Goal: Register for event/course: Sign up to attend an event or enroll in a course

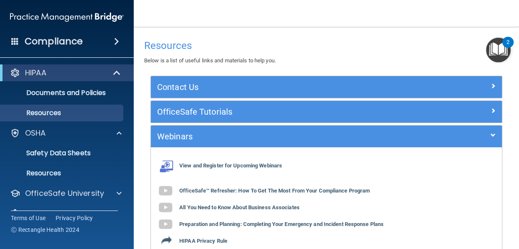
scroll to position [125, 0]
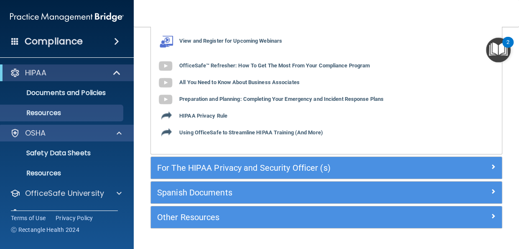
click at [97, 136] on div "OSHA" at bounding box center [56, 133] width 104 height 10
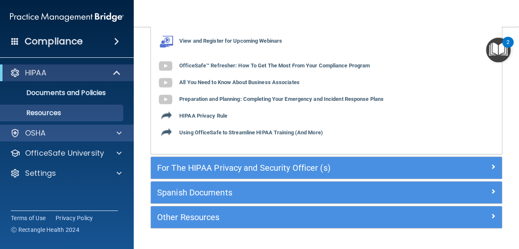
scroll to position [147, 0]
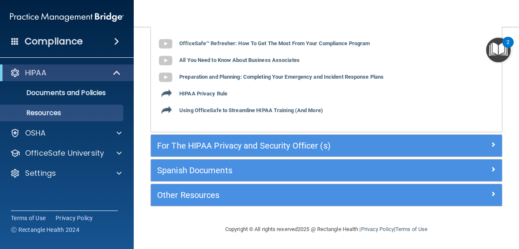
click at [117, 42] on span at bounding box center [116, 41] width 5 height 10
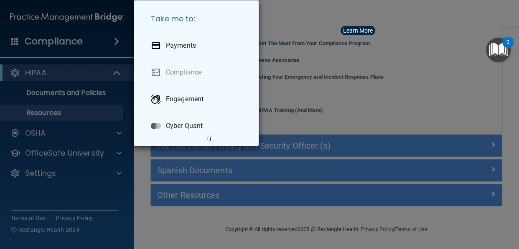
click at [422, 67] on div "Take me to: Payments Compliance Engagement Cyber Quant" at bounding box center [259, 124] width 519 height 249
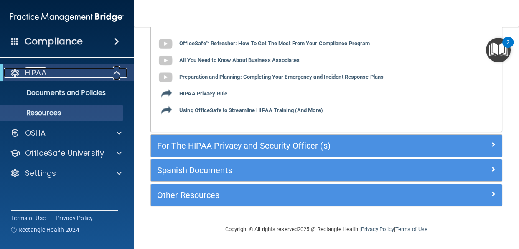
click at [115, 75] on span at bounding box center [117, 73] width 7 height 10
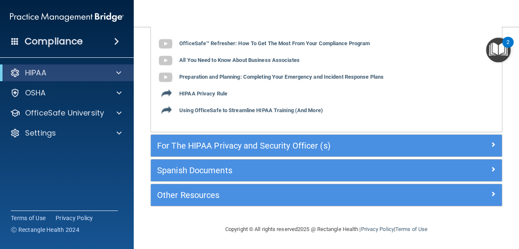
click at [83, 156] on div "Compliance HIPAA Documents and Policies Report an Incident Business Associates …" at bounding box center [67, 124] width 134 height 249
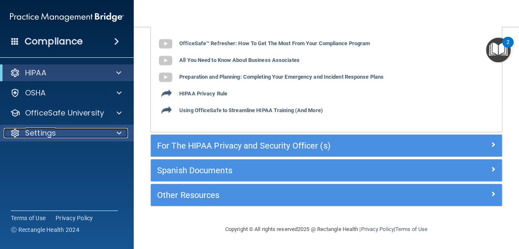
click at [119, 136] on span at bounding box center [119, 133] width 5 height 10
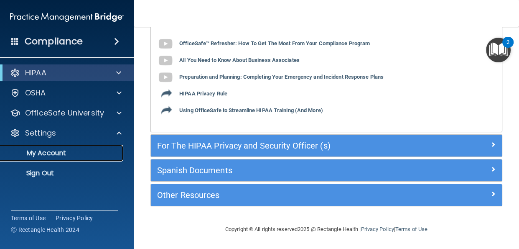
click at [65, 155] on p "My Account" at bounding box center [62, 153] width 114 height 8
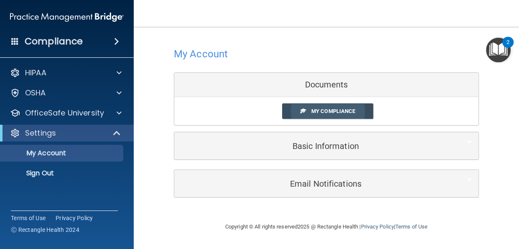
click at [351, 110] on span "My Compliance" at bounding box center [334, 111] width 44 height 6
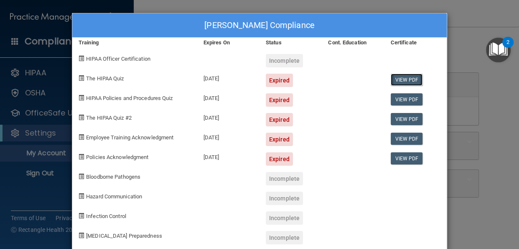
click at [413, 77] on link "View PDF" at bounding box center [407, 80] width 32 height 12
click at [116, 78] on span "The HIPAA Quiz" at bounding box center [105, 78] width 38 height 6
click at [115, 83] on div "The HIPAA Quiz" at bounding box center [134, 77] width 125 height 20
click at [413, 100] on link "View PDF" at bounding box center [407, 99] width 32 height 12
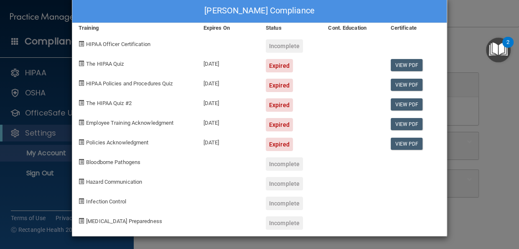
click at [467, 37] on div "[PERSON_NAME] Compliance Training Expires On Status Cont. Education Certificate…" at bounding box center [259, 124] width 519 height 249
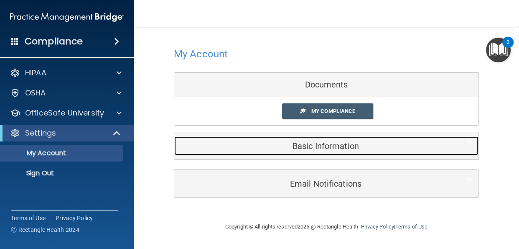
click at [404, 148] on h5 "Basic Information" at bounding box center [314, 145] width 266 height 9
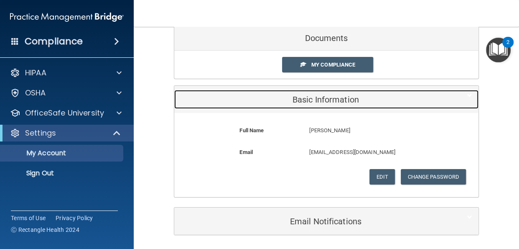
scroll to position [75, 0]
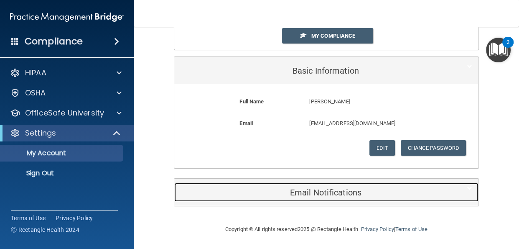
click at [400, 193] on h5 "Email Notifications" at bounding box center [314, 192] width 266 height 9
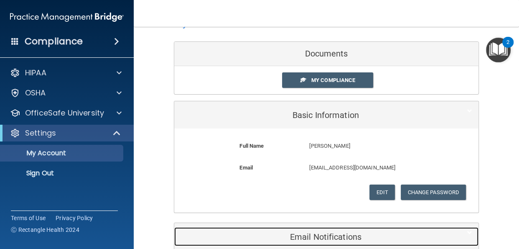
scroll to position [0, 0]
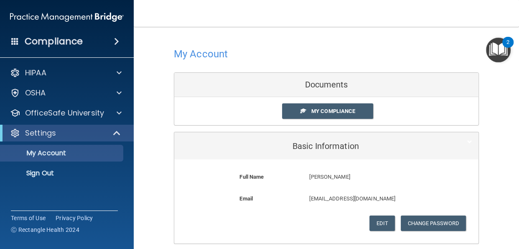
click at [415, 84] on div "Documents" at bounding box center [326, 85] width 304 height 24
click at [376, 81] on div "Documents" at bounding box center [326, 85] width 304 height 24
click at [119, 40] on span at bounding box center [116, 41] width 5 height 10
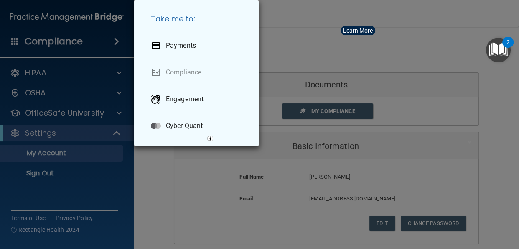
click at [430, 103] on div "Take me to: Payments Compliance Engagement Cyber Quant" at bounding box center [259, 124] width 519 height 249
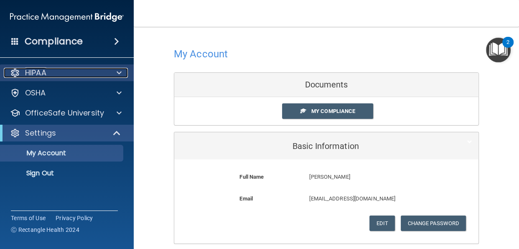
click at [120, 72] on span at bounding box center [119, 73] width 5 height 10
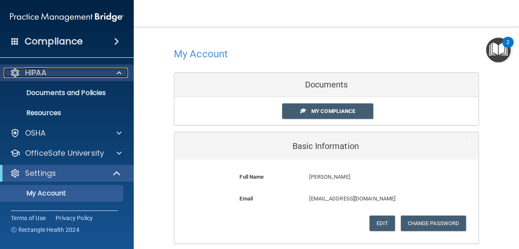
scroll to position [17, 0]
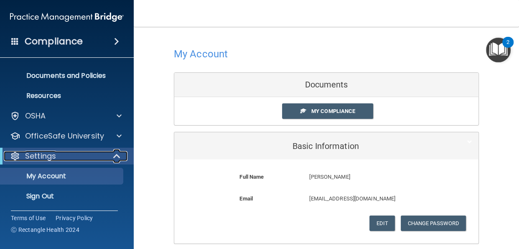
click at [116, 159] on span at bounding box center [117, 156] width 7 height 10
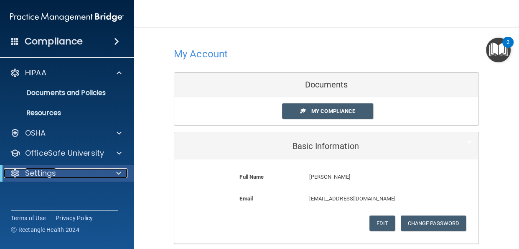
scroll to position [0, 0]
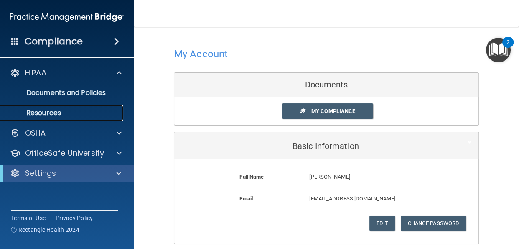
click at [61, 116] on p "Resources" at bounding box center [62, 113] width 114 height 8
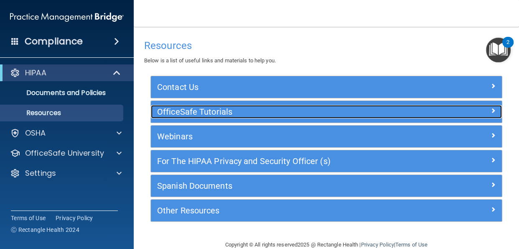
click at [494, 111] on span at bounding box center [493, 110] width 5 height 10
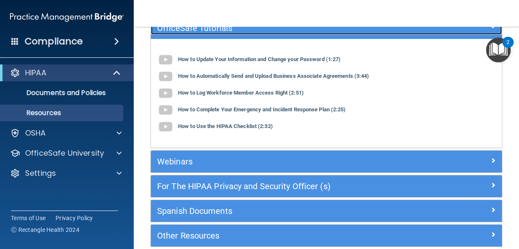
scroll to position [87, 0]
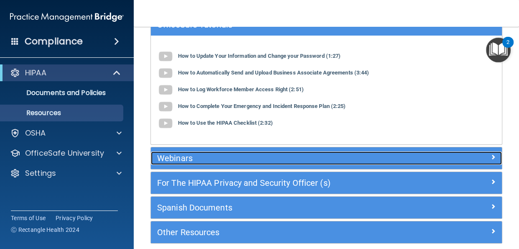
click at [498, 156] on div at bounding box center [458, 156] width 88 height 10
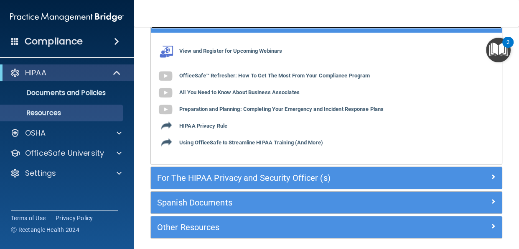
scroll to position [147, 0]
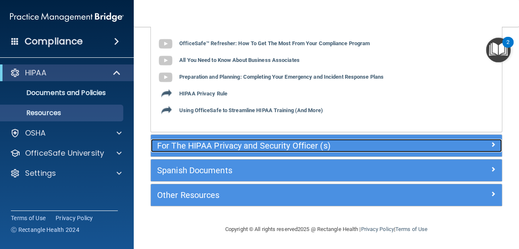
click at [498, 145] on div at bounding box center [458, 144] width 88 height 10
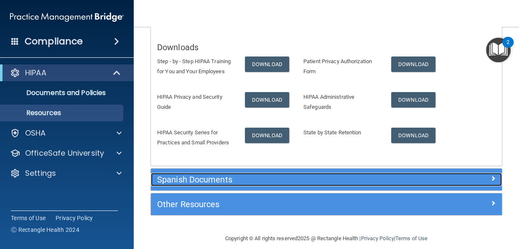
click at [495, 180] on span at bounding box center [493, 178] width 5 height 10
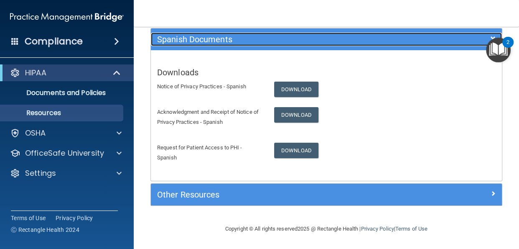
scroll to position [146, 0]
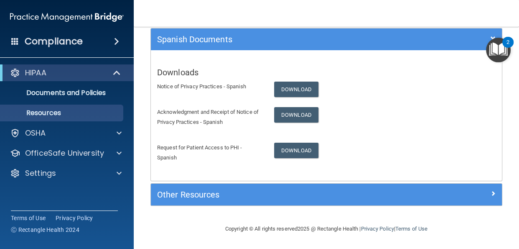
click at [343, 85] on div "Notice of Privacy Practices - Spanish Download" at bounding box center [326, 89] width 351 height 15
click at [334, 138] on div "Downloads Notice of Privacy Practices - Spanish Download Acknowledgment and Rec…" at bounding box center [326, 115] width 351 height 118
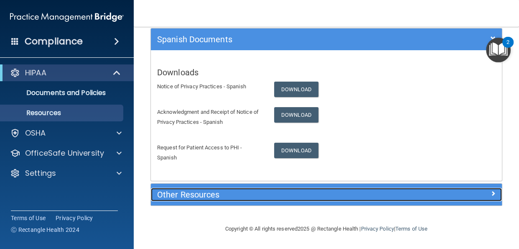
click at [463, 194] on div at bounding box center [458, 193] width 88 height 10
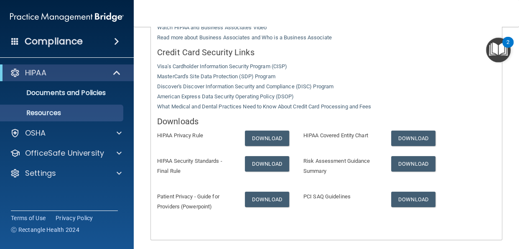
scroll to position [294, 0]
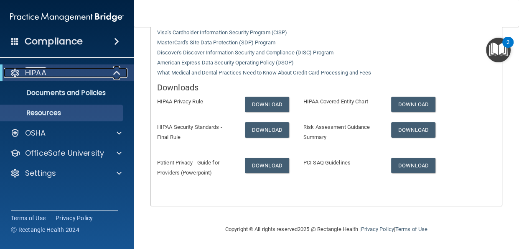
click at [116, 73] on span at bounding box center [117, 73] width 7 height 10
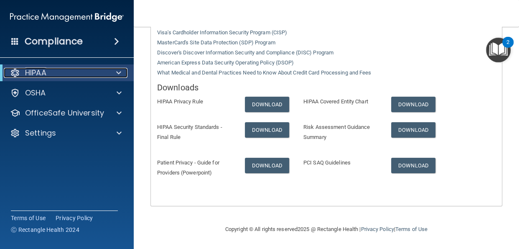
click at [18, 70] on div at bounding box center [15, 73] width 10 height 10
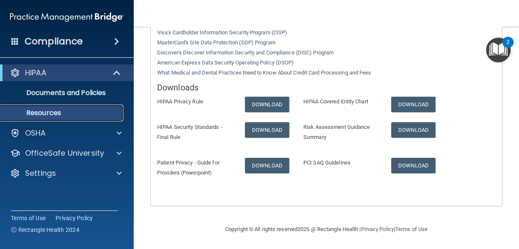
click at [84, 113] on p "Resources" at bounding box center [62, 113] width 114 height 8
click at [77, 111] on p "Resources" at bounding box center [62, 113] width 114 height 8
click at [88, 115] on p "Resources" at bounding box center [62, 113] width 114 height 8
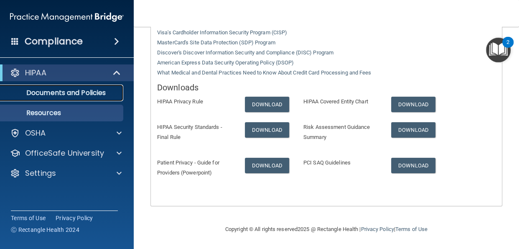
click at [94, 92] on p "Documents and Policies" at bounding box center [62, 93] width 114 height 8
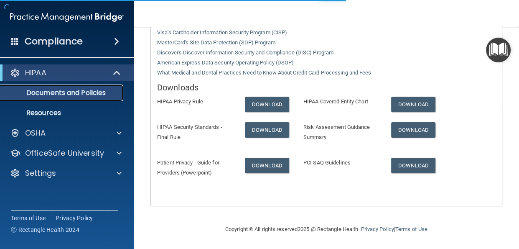
click at [80, 95] on p "Documents and Policies" at bounding box center [62, 93] width 114 height 8
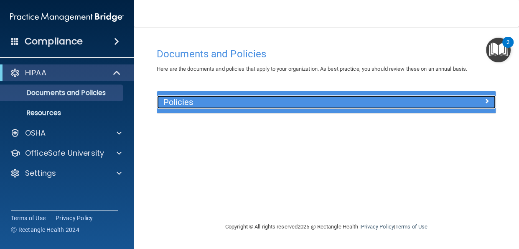
click at [493, 96] on div at bounding box center [454, 100] width 85 height 10
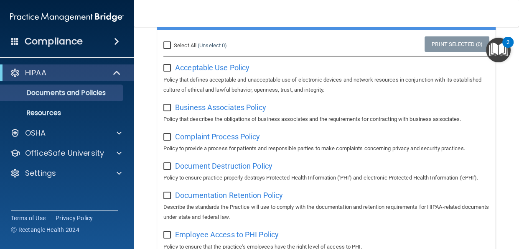
scroll to position [81, 0]
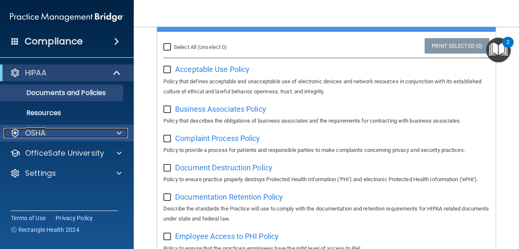
click at [121, 136] on span at bounding box center [119, 133] width 5 height 10
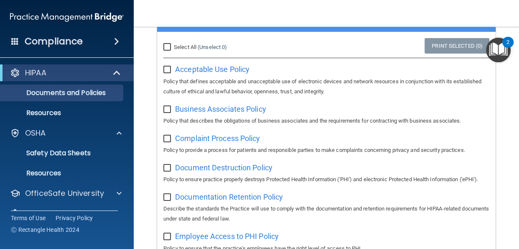
click at [13, 41] on span at bounding box center [15, 41] width 8 height 8
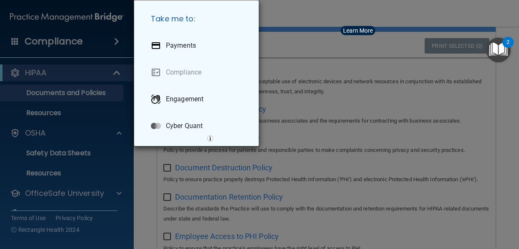
click at [454, 94] on div "Take me to: Payments Compliance Engagement Cyber Quant" at bounding box center [259, 124] width 519 height 249
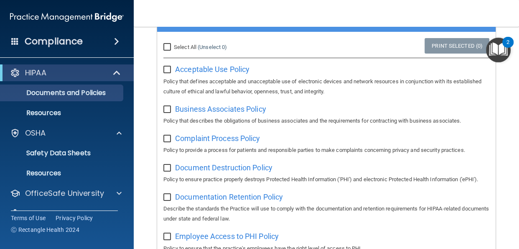
scroll to position [17, 0]
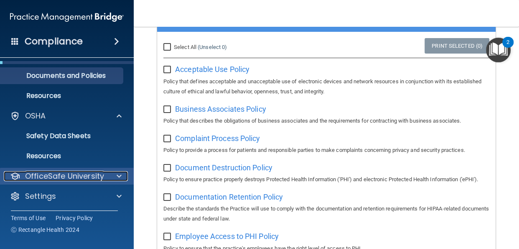
click at [120, 178] on span at bounding box center [119, 176] width 5 height 10
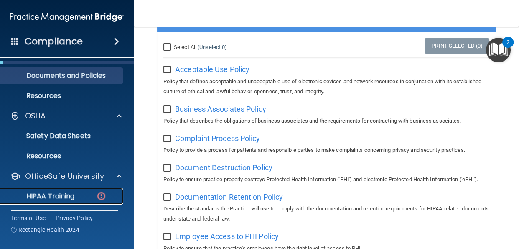
click at [101, 201] on link "HIPAA Training" at bounding box center [58, 196] width 132 height 17
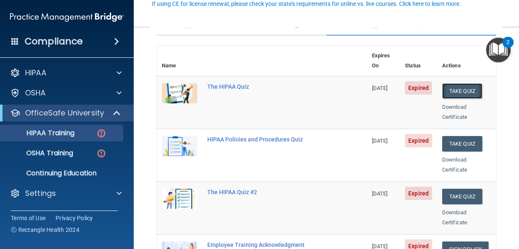
click at [468, 83] on button "Take Quiz" at bounding box center [462, 90] width 40 height 15
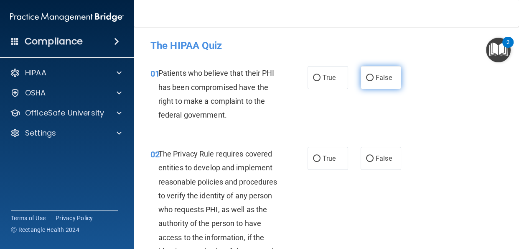
click at [372, 79] on input "False" at bounding box center [370, 78] width 8 height 6
radio input "true"
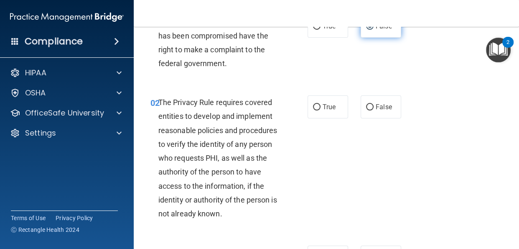
scroll to position [56, 0]
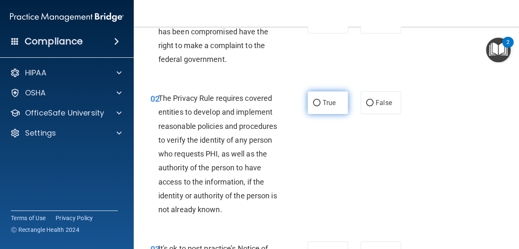
click at [317, 100] on input "True" at bounding box center [317, 103] width 8 height 6
radio input "true"
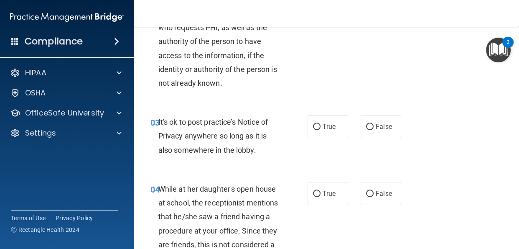
scroll to position [183, 0]
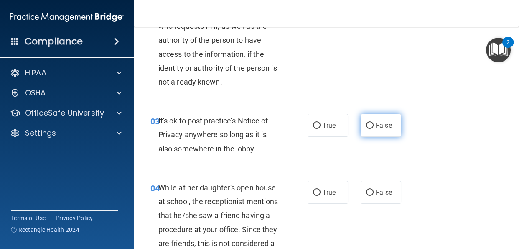
click at [372, 125] on input "False" at bounding box center [370, 126] width 8 height 6
radio input "true"
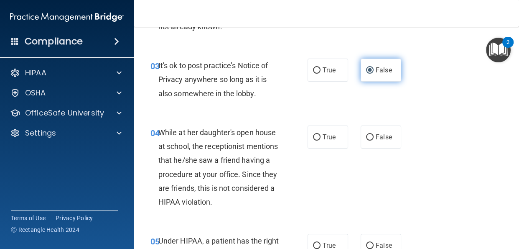
scroll to position [246, 0]
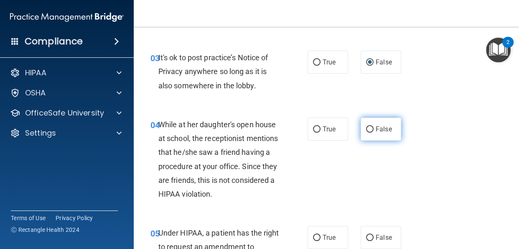
click at [371, 126] on input "False" at bounding box center [370, 129] width 8 height 6
radio input "true"
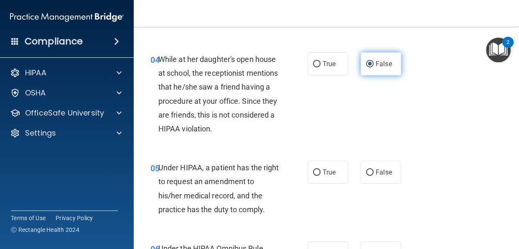
scroll to position [317, 0]
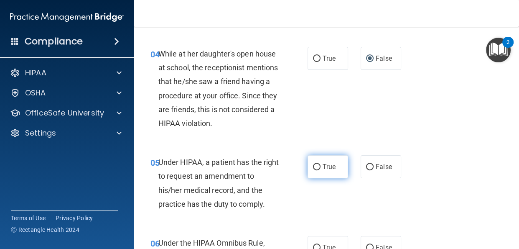
click at [317, 169] on input "True" at bounding box center [317, 167] width 8 height 6
radio input "true"
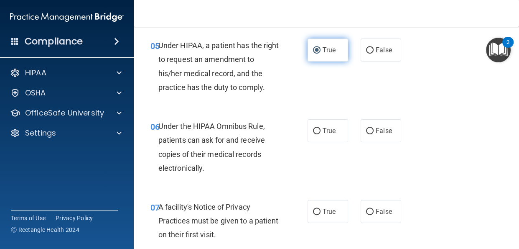
scroll to position [435, 0]
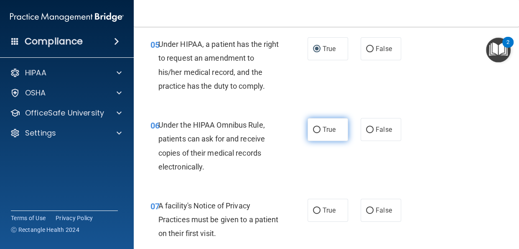
click at [317, 132] on input "True" at bounding box center [317, 130] width 8 height 6
radio input "true"
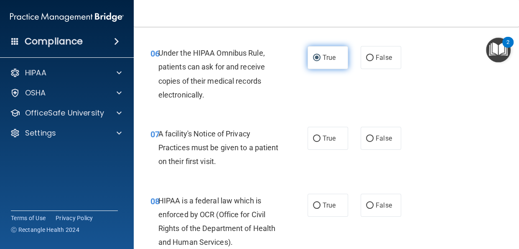
scroll to position [514, 0]
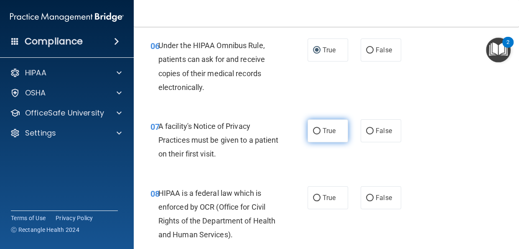
click at [315, 130] on input "True" at bounding box center [317, 131] width 8 height 6
radio input "true"
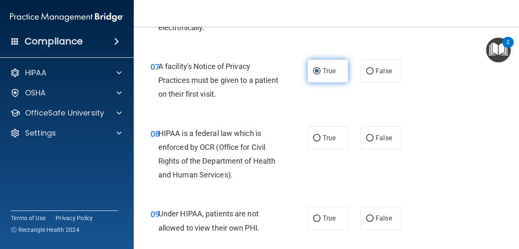
scroll to position [575, 0]
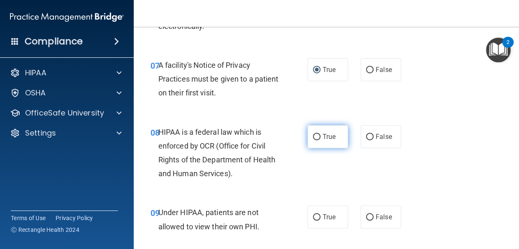
click at [315, 135] on input "True" at bounding box center [317, 137] width 8 height 6
radio input "true"
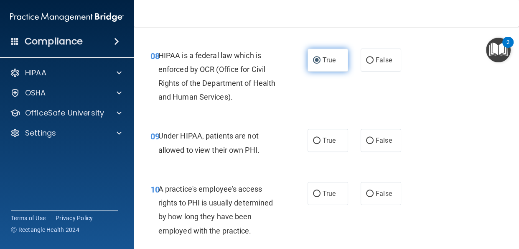
scroll to position [652, 0]
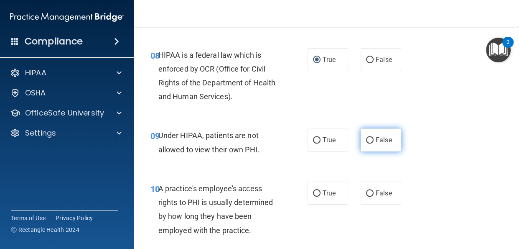
click at [373, 139] on input "False" at bounding box center [370, 140] width 8 height 6
radio input "true"
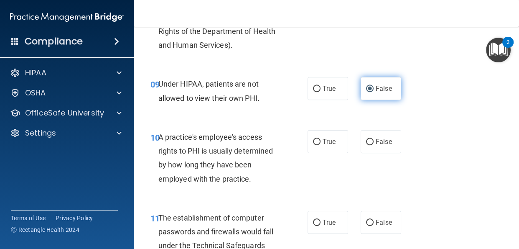
scroll to position [706, 0]
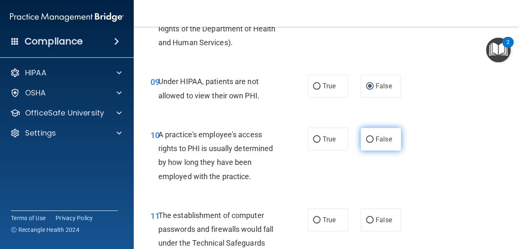
click at [372, 137] on input "False" at bounding box center [370, 139] width 8 height 6
radio input "true"
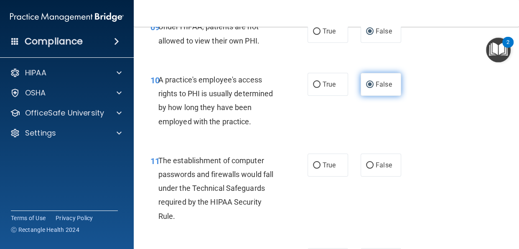
scroll to position [771, 0]
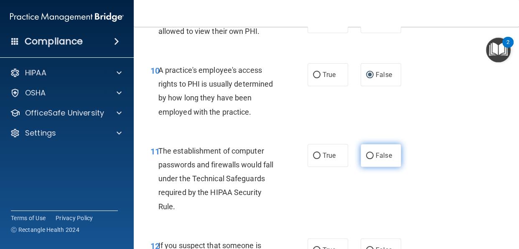
click at [372, 154] on input "False" at bounding box center [370, 156] width 8 height 6
radio input "true"
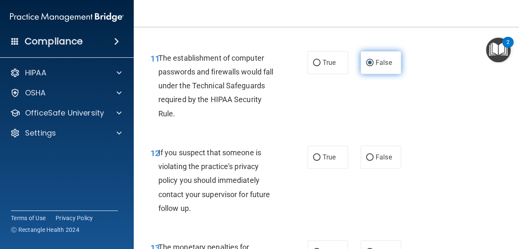
scroll to position [866, 0]
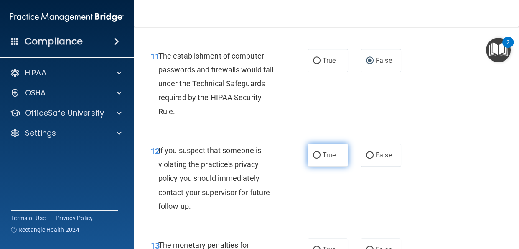
click at [317, 156] on input "True" at bounding box center [317, 155] width 8 height 6
radio input "true"
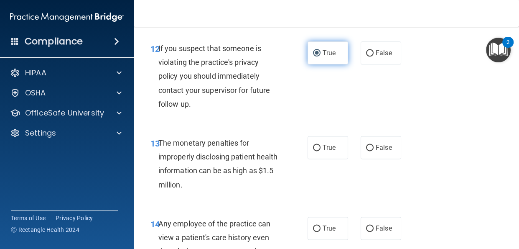
scroll to position [974, 0]
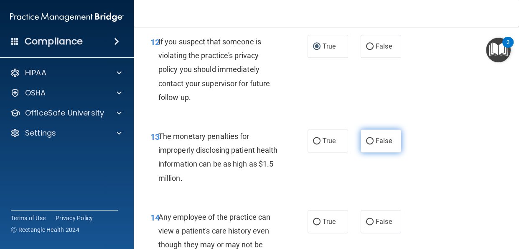
click at [371, 138] on input "False" at bounding box center [370, 141] width 8 height 6
radio input "true"
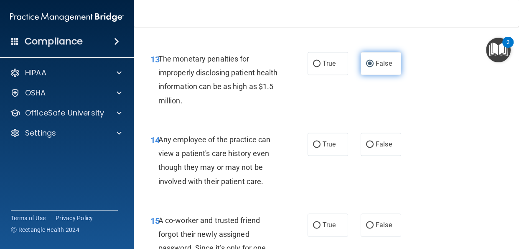
scroll to position [1054, 0]
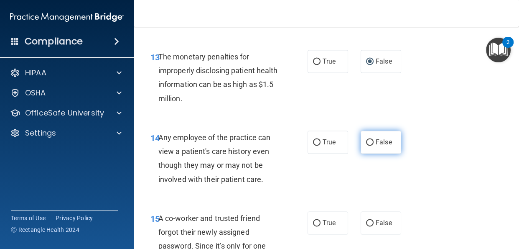
click at [371, 139] on input "False" at bounding box center [370, 142] width 8 height 6
radio input "true"
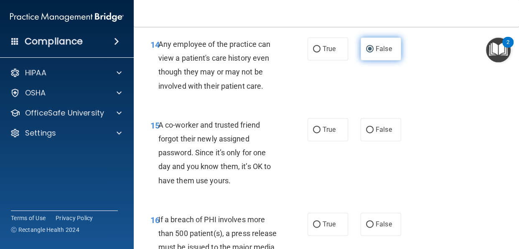
scroll to position [1148, 0]
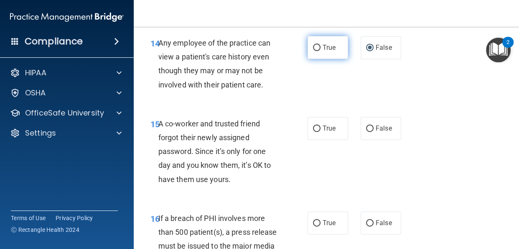
click at [317, 45] on input "True" at bounding box center [317, 48] width 8 height 6
radio input "true"
radio input "false"
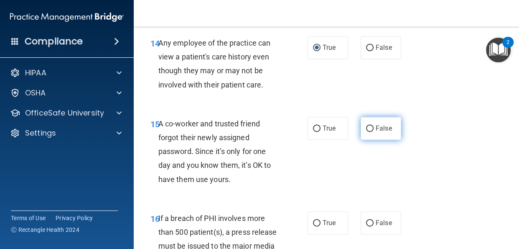
click at [373, 130] on input "False" at bounding box center [370, 128] width 8 height 6
radio input "true"
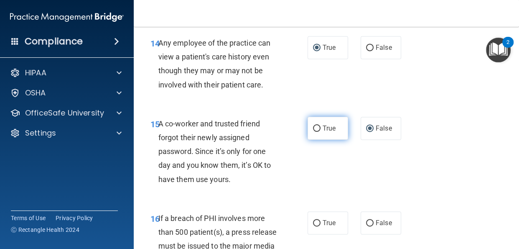
click at [318, 130] on input "True" at bounding box center [317, 128] width 8 height 6
radio input "true"
radio input "false"
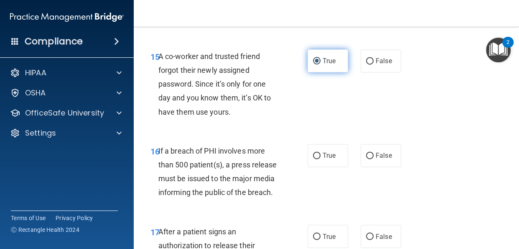
scroll to position [1219, 0]
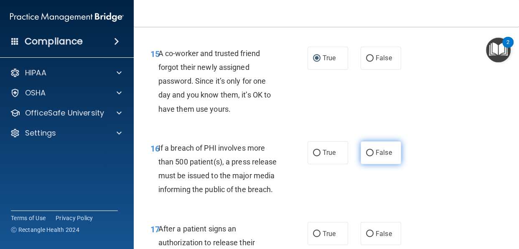
click at [369, 151] on input "False" at bounding box center [370, 153] width 8 height 6
radio input "true"
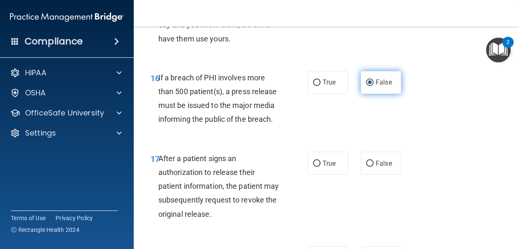
scroll to position [1289, 0]
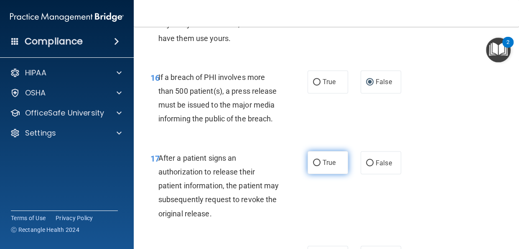
click at [317, 164] on input "True" at bounding box center [317, 163] width 8 height 6
radio input "true"
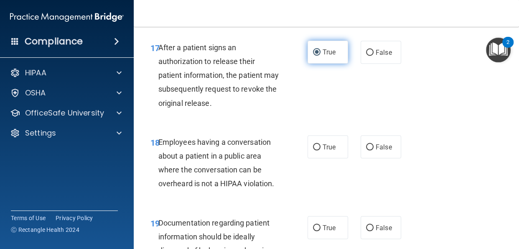
scroll to position [1402, 0]
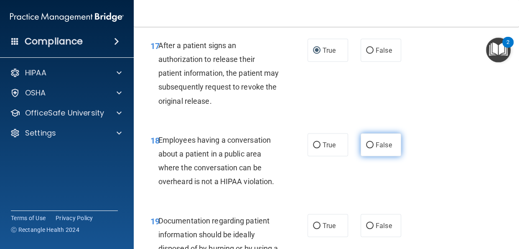
click at [383, 133] on label "False" at bounding box center [381, 144] width 41 height 23
click at [374, 142] on input "False" at bounding box center [370, 145] width 8 height 6
radio input "true"
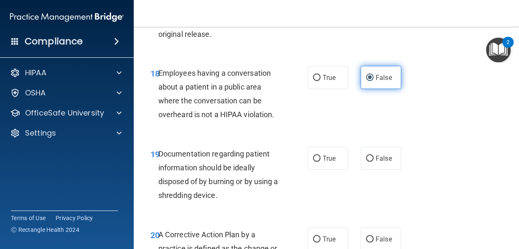
scroll to position [1475, 0]
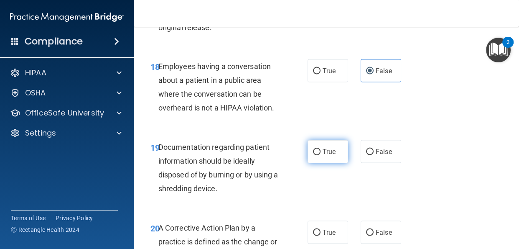
click at [317, 153] on input "True" at bounding box center [317, 152] width 8 height 6
radio input "true"
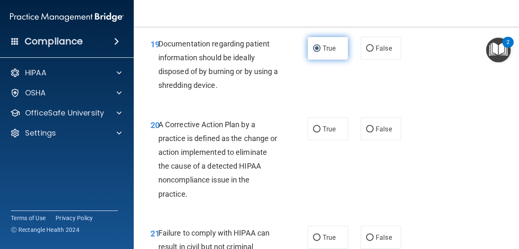
scroll to position [1581, 0]
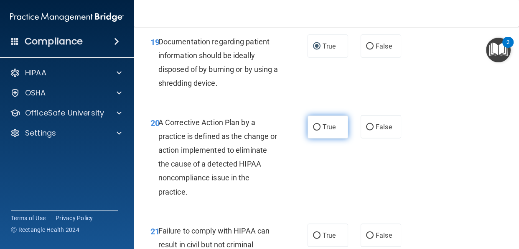
click at [318, 127] on input "True" at bounding box center [317, 127] width 8 height 6
radio input "true"
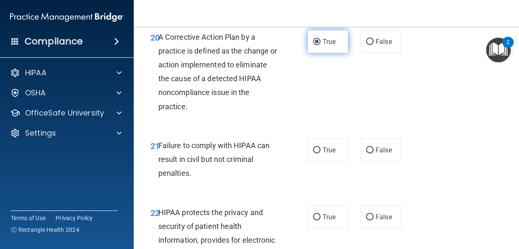
scroll to position [1674, 0]
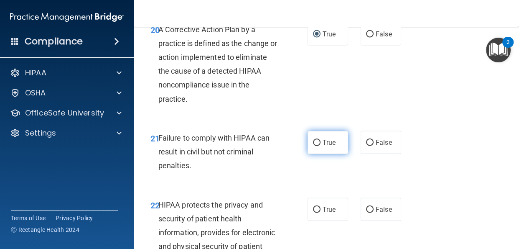
click at [315, 143] on input "True" at bounding box center [317, 143] width 8 height 6
radio input "true"
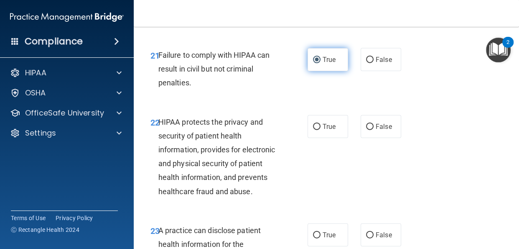
scroll to position [1757, 0]
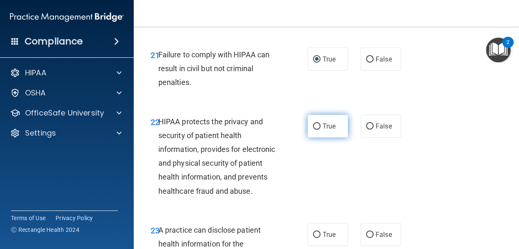
click at [319, 128] on input "True" at bounding box center [317, 126] width 8 height 6
radio input "true"
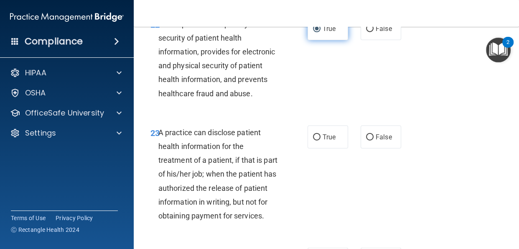
scroll to position [1857, 0]
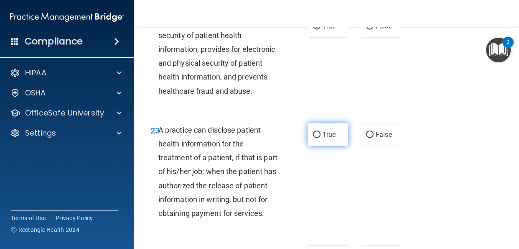
click at [320, 135] on input "True" at bounding box center [317, 135] width 8 height 6
radio input "true"
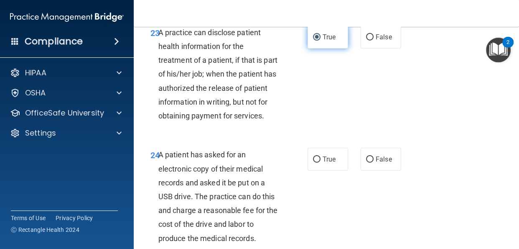
scroll to position [1965, 0]
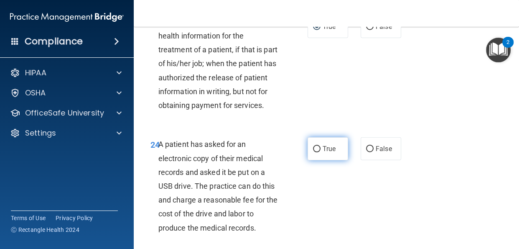
click at [320, 149] on input "True" at bounding box center [317, 149] width 8 height 6
radio input "true"
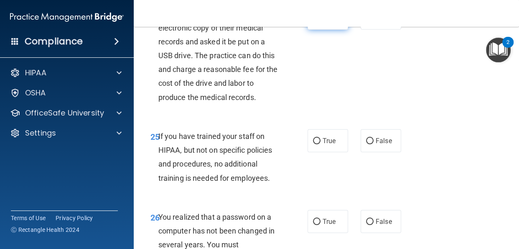
scroll to position [2097, 0]
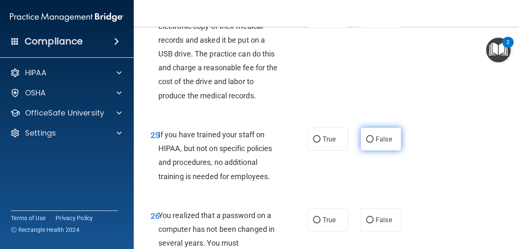
click at [372, 136] on input "False" at bounding box center [370, 139] width 8 height 6
radio input "true"
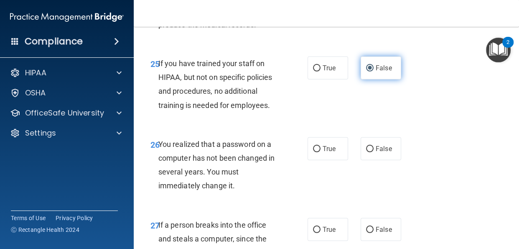
scroll to position [2172, 0]
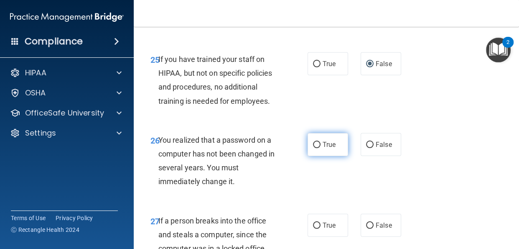
click at [317, 146] on input "True" at bounding box center [317, 145] width 8 height 6
radio input "true"
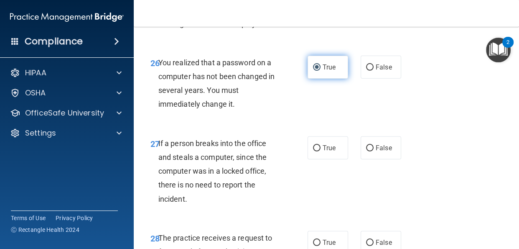
scroll to position [2257, 0]
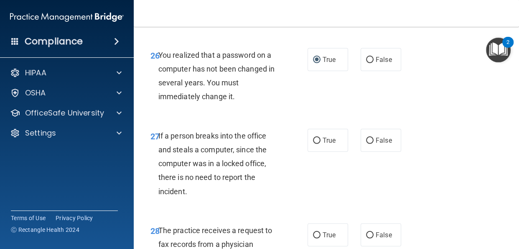
click at [435, 122] on div "27 If a person breaks into the office and steals a computer, since the computer…" at bounding box center [326, 165] width 365 height 95
click at [373, 140] on input "False" at bounding box center [370, 141] width 8 height 6
radio input "true"
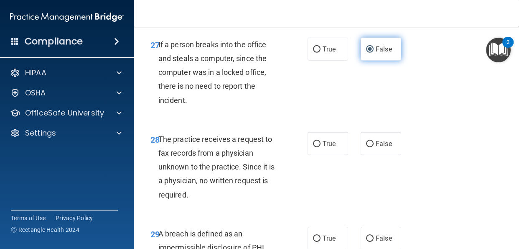
scroll to position [2349, 0]
click at [372, 143] on input "False" at bounding box center [370, 144] width 8 height 6
radio input "true"
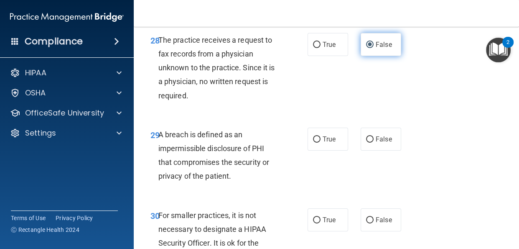
scroll to position [2450, 0]
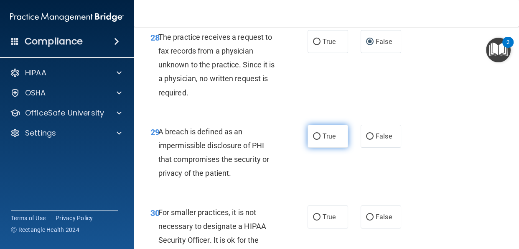
click at [318, 138] on input "True" at bounding box center [317, 136] width 8 height 6
radio input "true"
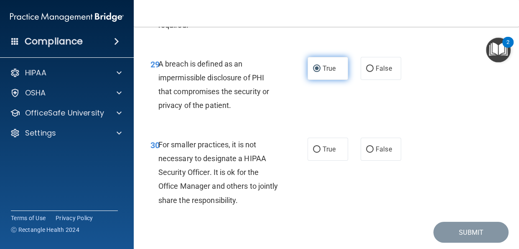
scroll to position [2519, 0]
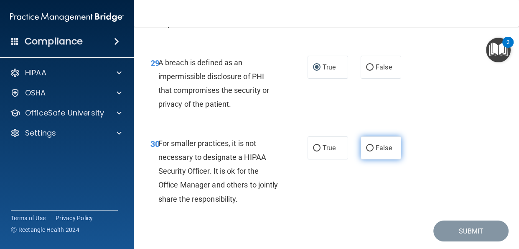
click at [373, 143] on label "False" at bounding box center [381, 147] width 41 height 23
click at [373, 145] on input "False" at bounding box center [370, 148] width 8 height 6
radio input "true"
click at [371, 145] on input "False" at bounding box center [370, 148] width 8 height 6
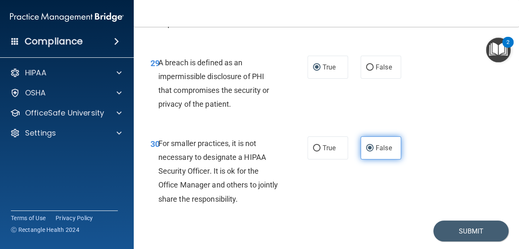
click at [372, 145] on input "False" at bounding box center [370, 148] width 8 height 6
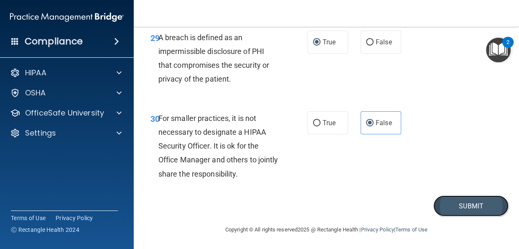
click at [466, 208] on button "Submit" at bounding box center [471, 205] width 75 height 21
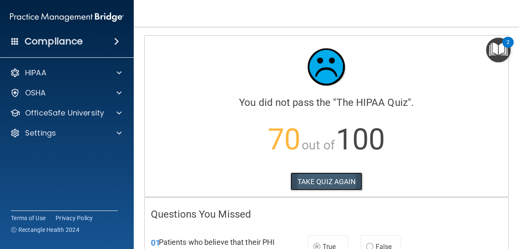
click at [346, 182] on button "TAKE QUIZ AGAIN" at bounding box center [327, 181] width 72 height 18
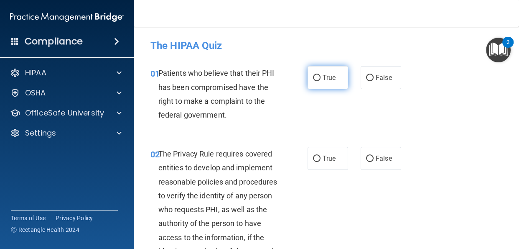
click at [318, 76] on input "True" at bounding box center [317, 78] width 8 height 6
radio input "true"
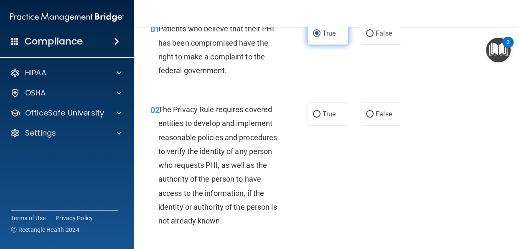
scroll to position [50, 0]
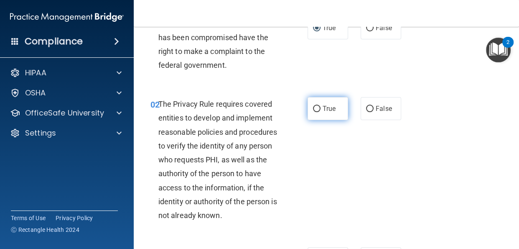
click at [328, 113] on label "True" at bounding box center [328, 108] width 41 height 23
click at [321, 112] on input "True" at bounding box center [317, 109] width 8 height 6
radio input "true"
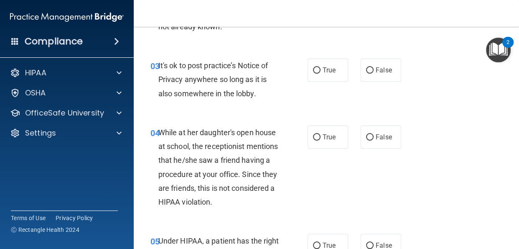
scroll to position [239, 0]
click at [373, 138] on input "False" at bounding box center [370, 137] width 8 height 6
radio input "true"
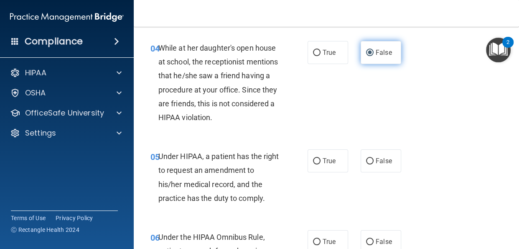
scroll to position [324, 0]
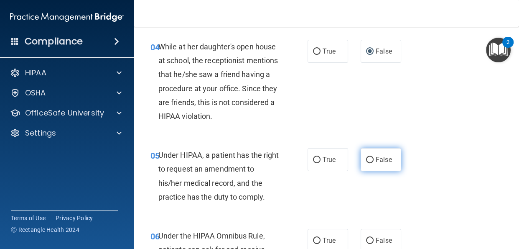
click at [373, 159] on input "False" at bounding box center [370, 160] width 8 height 6
radio input "true"
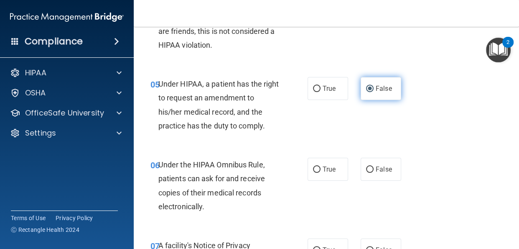
scroll to position [396, 0]
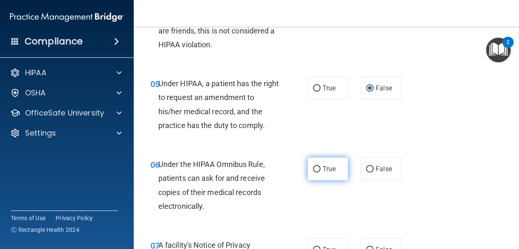
click at [318, 170] on input "True" at bounding box center [317, 169] width 8 height 6
radio input "true"
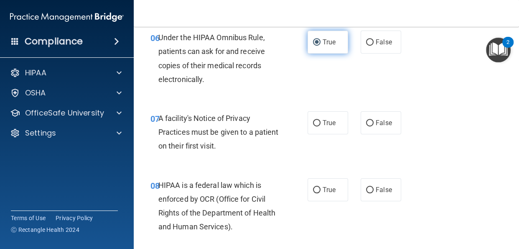
scroll to position [525, 0]
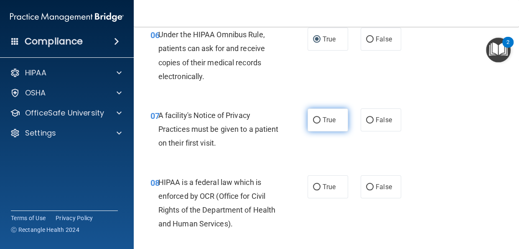
click at [318, 120] on input "True" at bounding box center [317, 120] width 8 height 6
radio input "true"
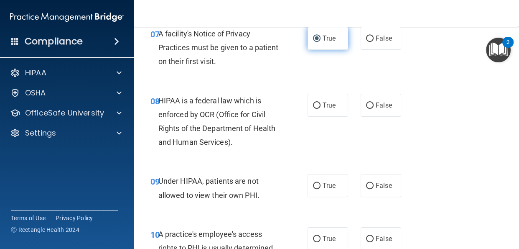
scroll to position [607, 0]
click at [320, 105] on input "True" at bounding box center [317, 105] width 8 height 6
radio input "true"
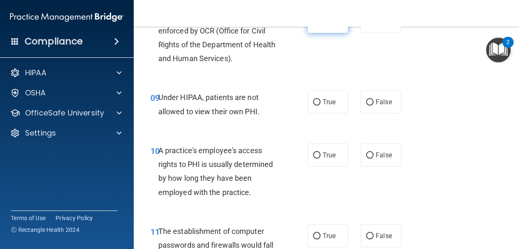
scroll to position [691, 0]
click at [372, 153] on input "False" at bounding box center [370, 155] width 8 height 6
radio input "true"
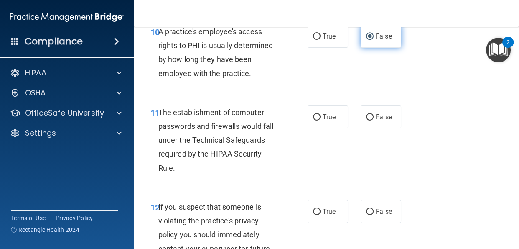
scroll to position [812, 0]
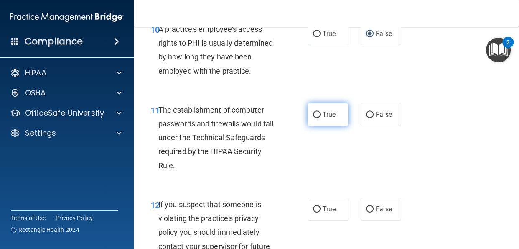
click at [318, 115] on input "True" at bounding box center [317, 115] width 8 height 6
radio input "true"
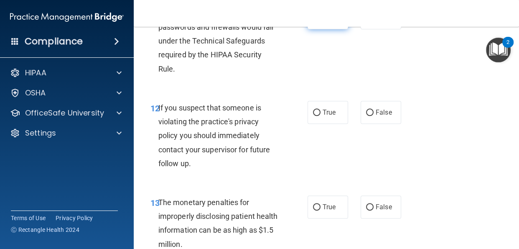
scroll to position [912, 0]
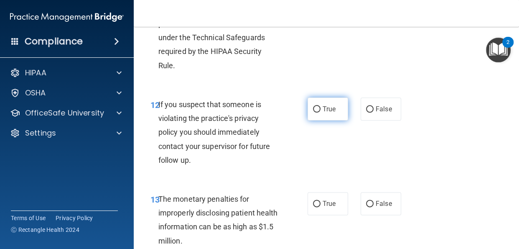
click at [319, 109] on input "True" at bounding box center [317, 109] width 8 height 6
radio input "true"
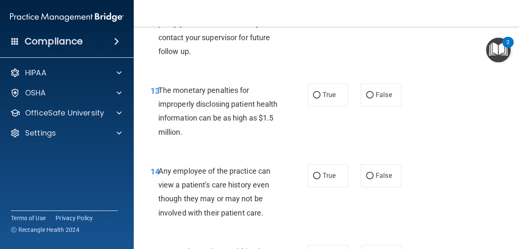
scroll to position [1025, 0]
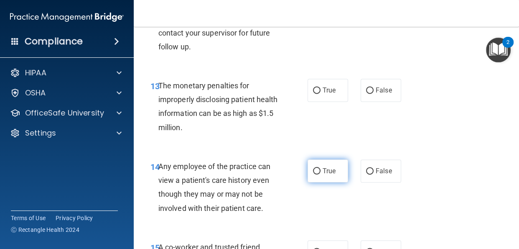
click at [318, 172] on input "True" at bounding box center [317, 171] width 8 height 6
radio input "true"
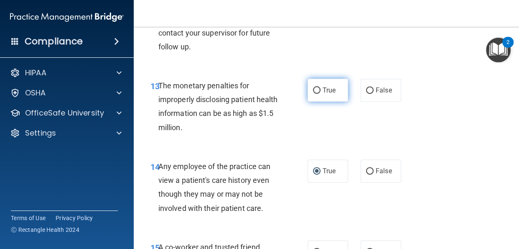
click at [320, 89] on input "True" at bounding box center [317, 90] width 8 height 6
radio input "true"
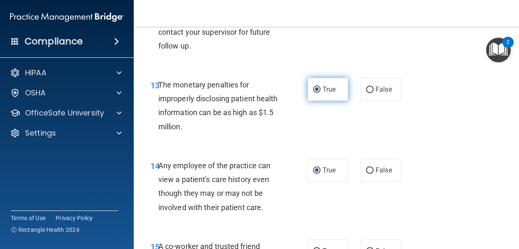
scroll to position [1027, 0]
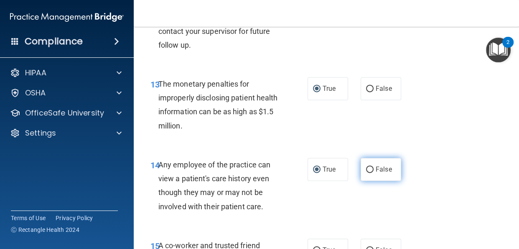
click at [369, 171] on input "False" at bounding box center [370, 169] width 8 height 6
radio input "true"
radio input "false"
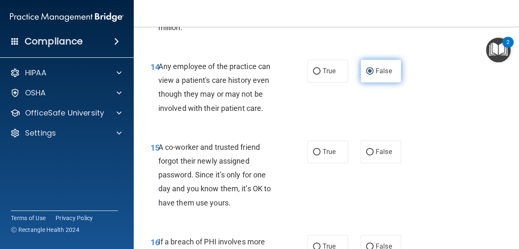
scroll to position [1126, 0]
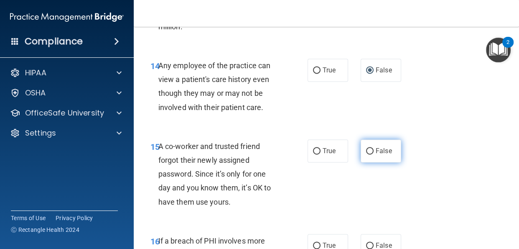
click at [372, 152] on input "False" at bounding box center [370, 151] width 8 height 6
radio input "true"
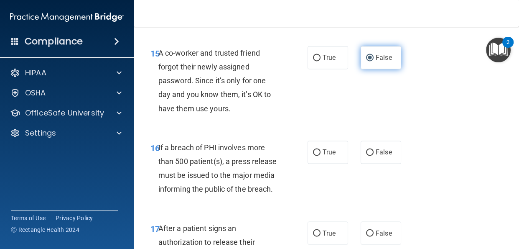
scroll to position [1227, 0]
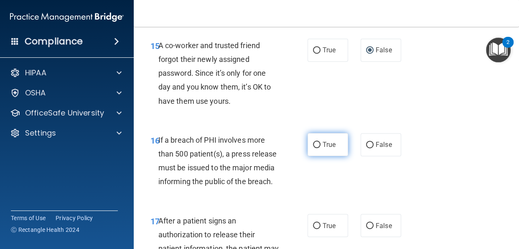
click at [320, 143] on input "True" at bounding box center [317, 145] width 8 height 6
radio input "true"
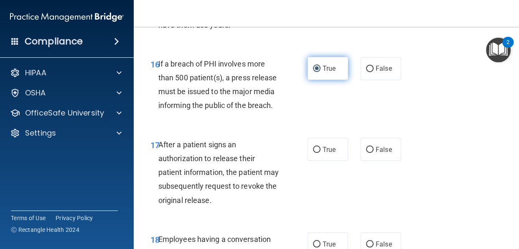
scroll to position [1311, 0]
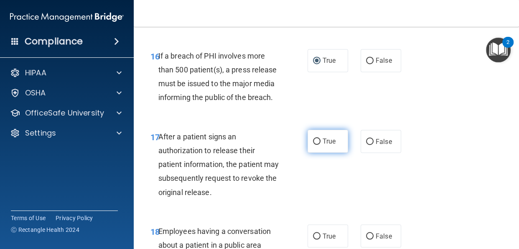
click at [316, 138] on input "True" at bounding box center [317, 141] width 8 height 6
radio input "true"
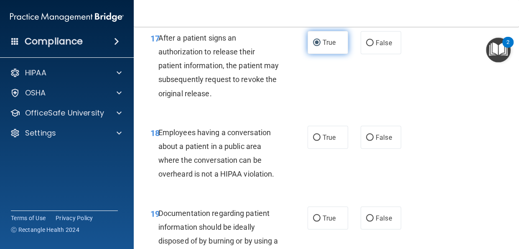
scroll to position [1410, 0]
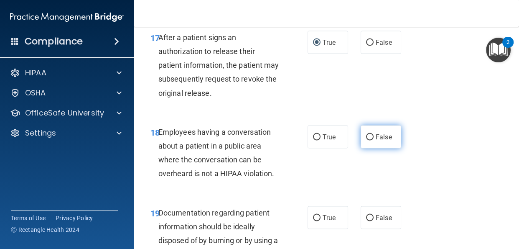
click at [372, 138] on input "False" at bounding box center [370, 137] width 8 height 6
radio input "true"
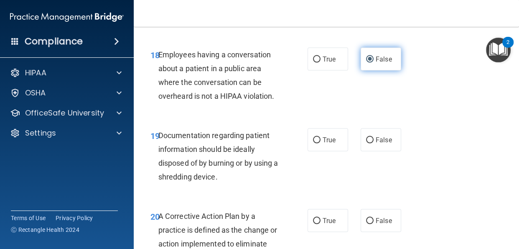
scroll to position [1493, 0]
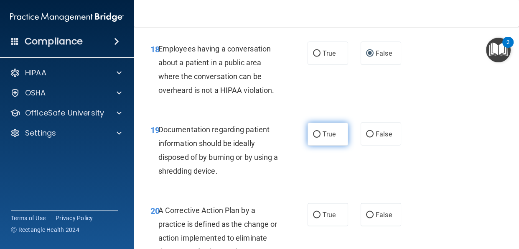
click at [318, 135] on input "True" at bounding box center [317, 134] width 8 height 6
radio input "true"
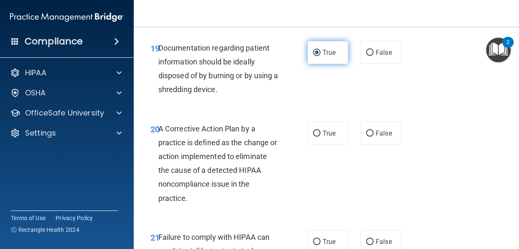
scroll to position [1578, 0]
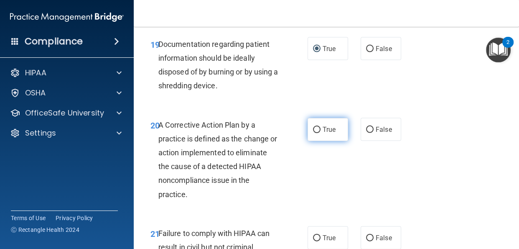
click at [319, 128] on input "True" at bounding box center [317, 130] width 8 height 6
radio input "true"
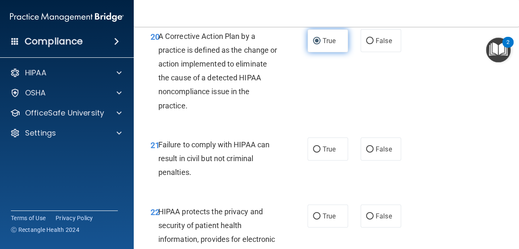
scroll to position [1667, 0]
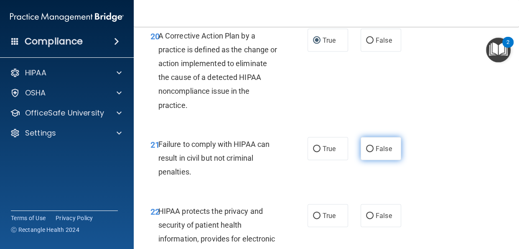
click at [372, 148] on input "False" at bounding box center [370, 149] width 8 height 6
radio input "true"
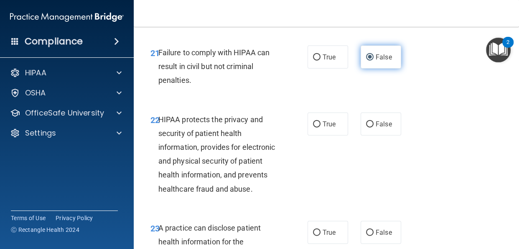
scroll to position [1760, 0]
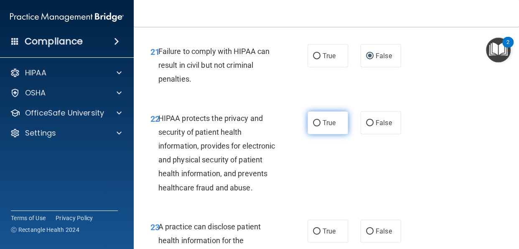
click at [319, 122] on input "True" at bounding box center [317, 123] width 8 height 6
radio input "true"
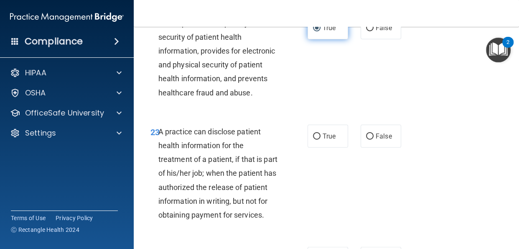
scroll to position [1857, 0]
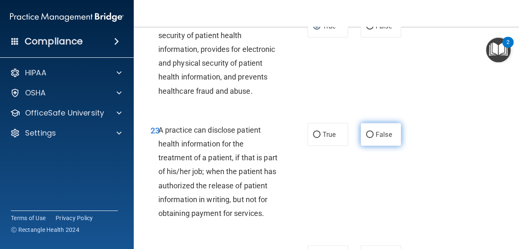
click at [372, 135] on input "False" at bounding box center [370, 135] width 8 height 6
radio input "true"
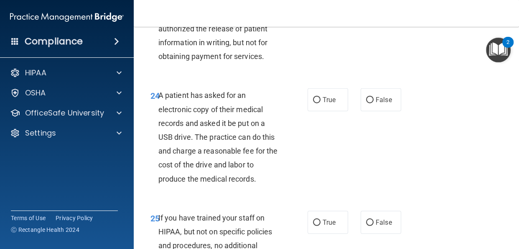
scroll to position [2018, 0]
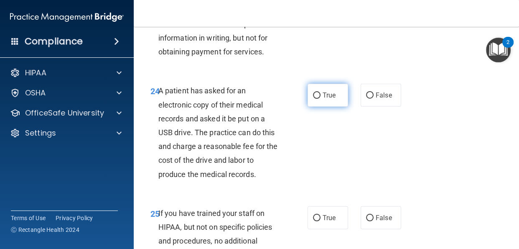
click at [318, 97] on input "True" at bounding box center [317, 95] width 8 height 6
radio input "true"
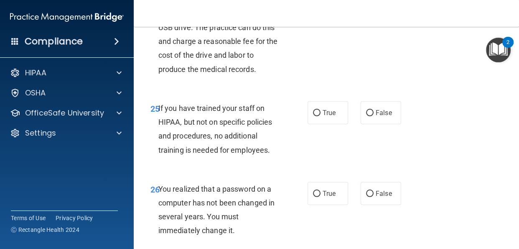
scroll to position [2126, 0]
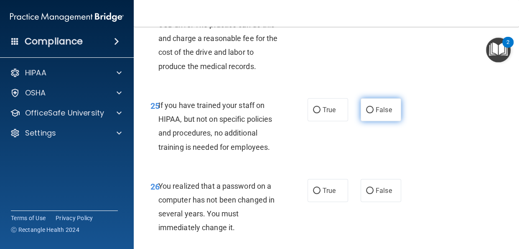
click at [372, 110] on input "False" at bounding box center [370, 110] width 8 height 6
radio input "true"
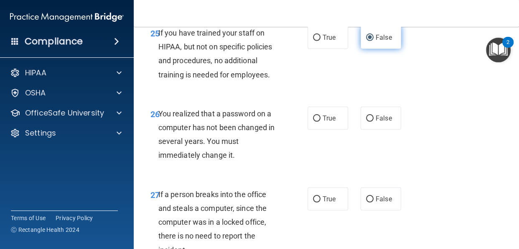
scroll to position [2200, 0]
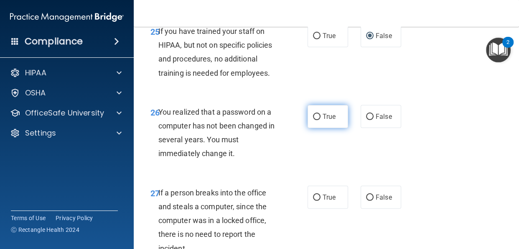
click at [320, 116] on input "True" at bounding box center [317, 117] width 8 height 6
radio input "true"
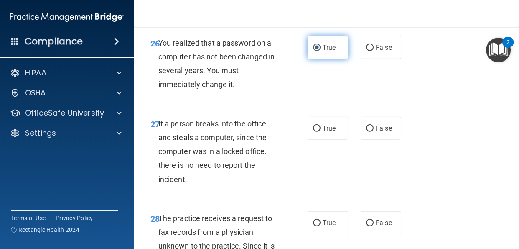
scroll to position [2278, 0]
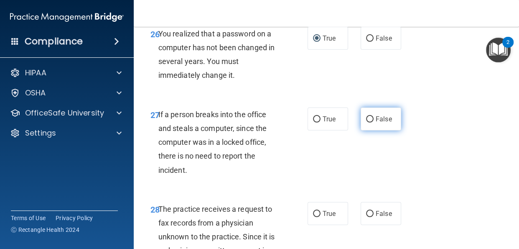
click at [371, 121] on input "False" at bounding box center [370, 119] width 8 height 6
radio input "true"
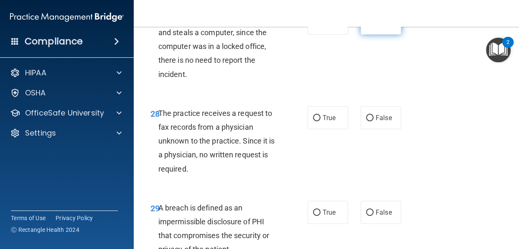
scroll to position [2376, 0]
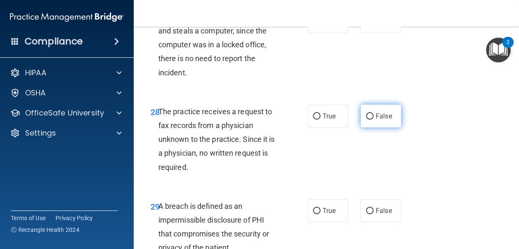
click at [372, 115] on input "False" at bounding box center [370, 116] width 8 height 6
radio input "true"
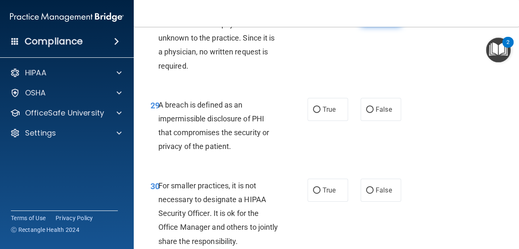
scroll to position [2488, 0]
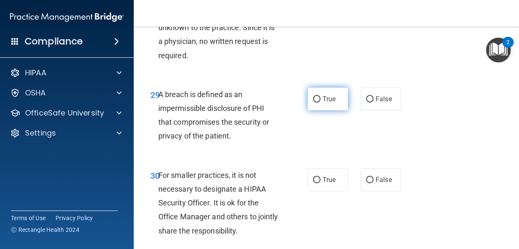
click at [318, 97] on input "True" at bounding box center [317, 99] width 8 height 6
radio input "true"
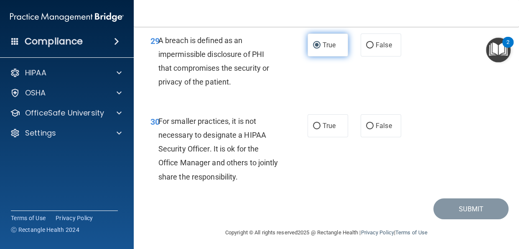
scroll to position [2544, 0]
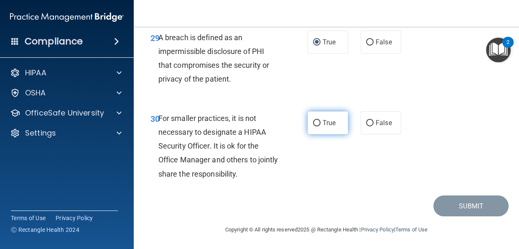
click at [318, 125] on input "True" at bounding box center [317, 123] width 8 height 6
radio input "true"
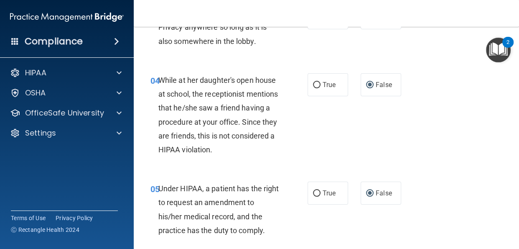
click at [289, 161] on div "04 While at her daughter's open house at school, the receptionist mentions that…" at bounding box center [229, 116] width 182 height 87
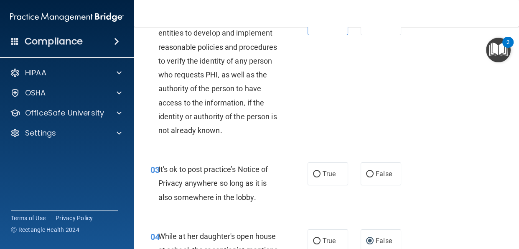
scroll to position [136, 0]
click at [370, 174] on input "False" at bounding box center [370, 173] width 8 height 6
radio input "true"
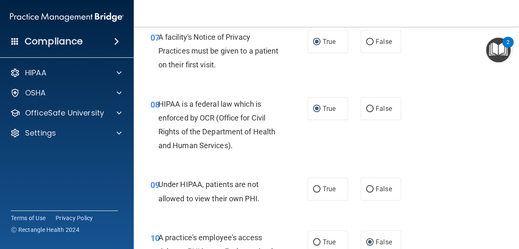
scroll to position [615, 0]
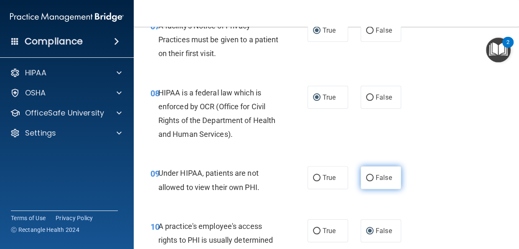
click at [373, 179] on input "False" at bounding box center [370, 178] width 8 height 6
radio input "true"
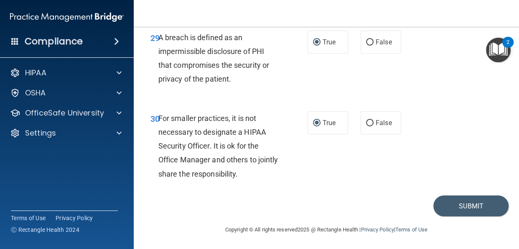
scroll to position [2543, 0]
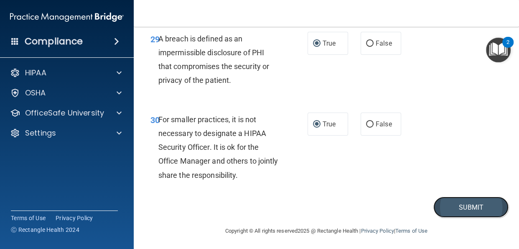
click at [462, 209] on button "Submit" at bounding box center [471, 207] width 75 height 21
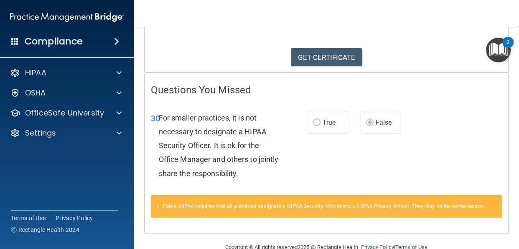
scroll to position [127, 0]
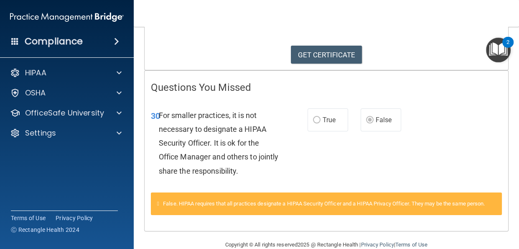
click at [519, 19] on nav "Toggle navigation [PERSON_NAME] [EMAIL_ADDRESS][DOMAIN_NAME] Manage My Enterpri…" at bounding box center [327, 13] width 386 height 27
click at [339, 50] on link "GET CERTIFICATE" at bounding box center [327, 55] width 72 height 18
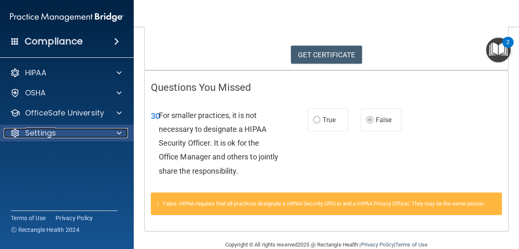
click at [121, 133] on span at bounding box center [119, 133] width 5 height 10
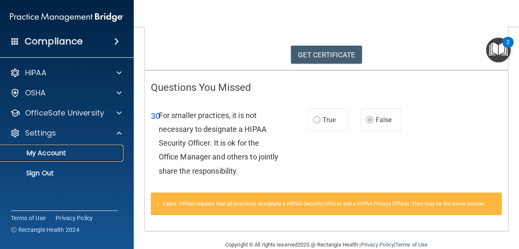
click at [72, 155] on p "My Account" at bounding box center [62, 153] width 114 height 8
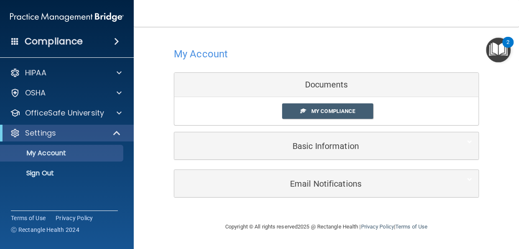
click at [398, 79] on div "Documents" at bounding box center [326, 85] width 304 height 24
click at [369, 89] on div "Documents" at bounding box center [326, 85] width 304 height 24
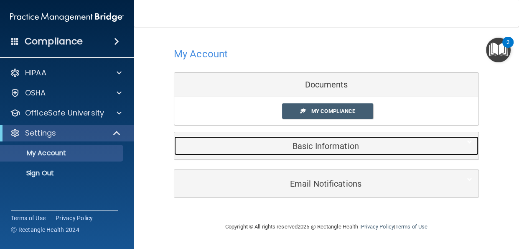
click at [291, 143] on h5 "Basic Information" at bounding box center [314, 145] width 266 height 9
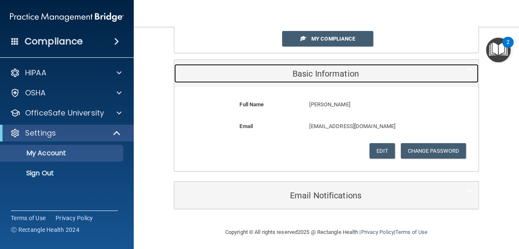
scroll to position [75, 0]
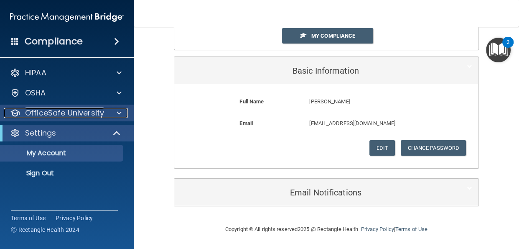
click at [107, 115] on div at bounding box center [117, 113] width 21 height 10
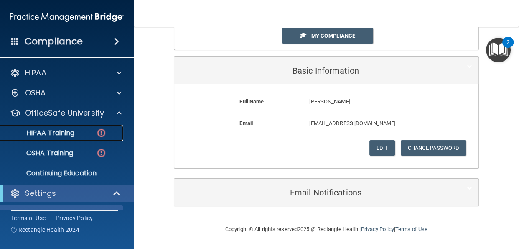
click at [77, 133] on div "HIPAA Training" at bounding box center [62, 133] width 114 height 8
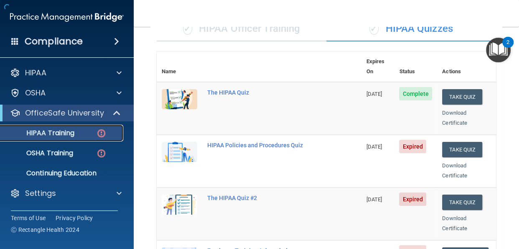
scroll to position [427, 0]
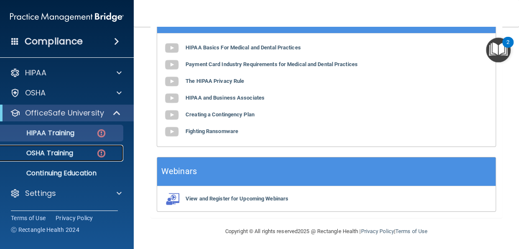
click at [100, 156] on img at bounding box center [101, 153] width 10 height 10
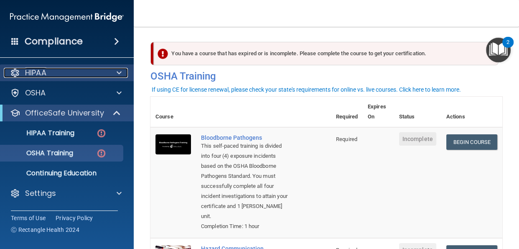
click at [117, 68] on span at bounding box center [119, 73] width 5 height 10
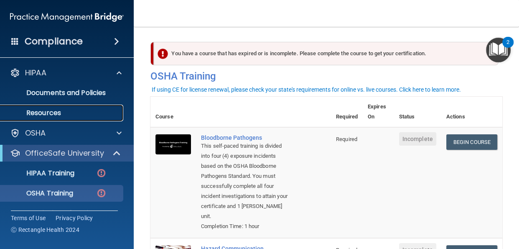
click at [60, 113] on p "Resources" at bounding box center [62, 113] width 114 height 8
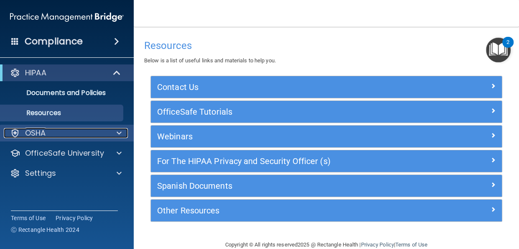
click at [50, 134] on div "OSHA" at bounding box center [56, 133] width 104 height 10
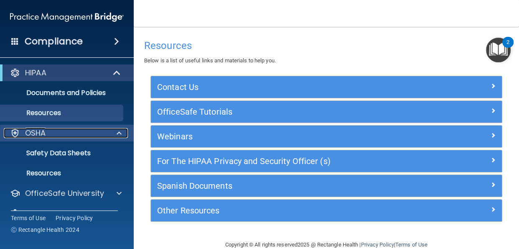
click at [117, 136] on span at bounding box center [119, 133] width 5 height 10
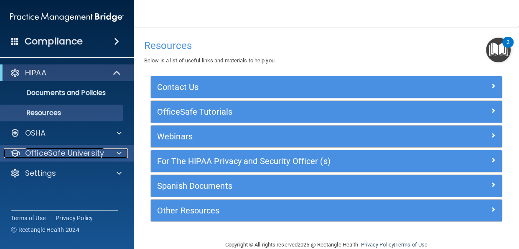
click at [117, 153] on span at bounding box center [119, 153] width 5 height 10
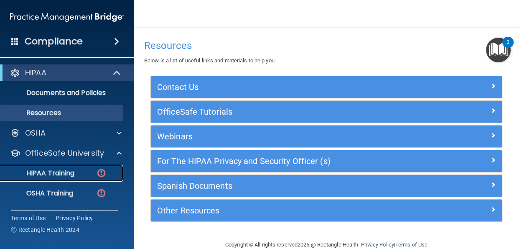
click at [81, 175] on div "HIPAA Training" at bounding box center [62, 173] width 114 height 8
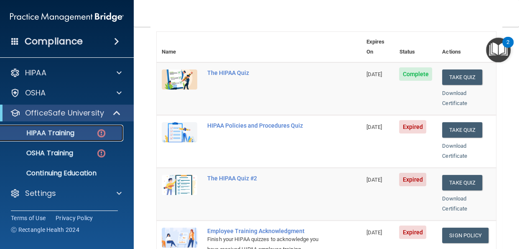
scroll to position [95, 0]
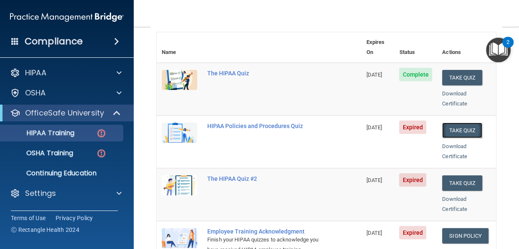
click at [471, 123] on button "Take Quiz" at bounding box center [462, 130] width 40 height 15
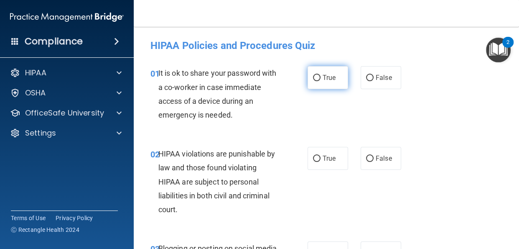
click at [320, 77] on input "True" at bounding box center [317, 78] width 8 height 6
radio input "true"
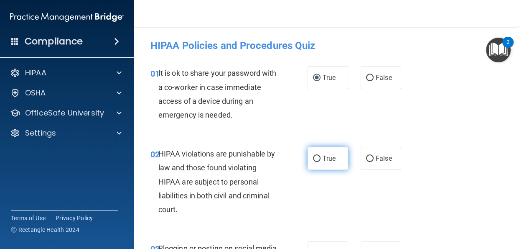
click at [320, 161] on input "True" at bounding box center [317, 159] width 8 height 6
radio input "true"
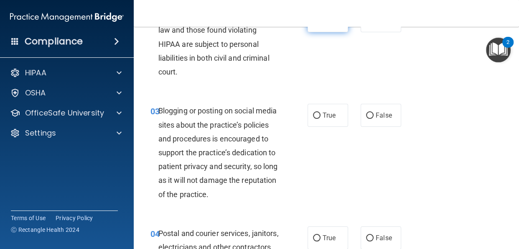
scroll to position [138, 0]
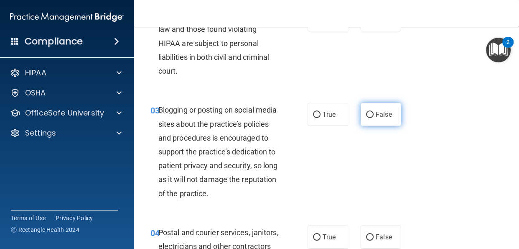
click at [372, 115] on input "False" at bounding box center [370, 115] width 8 height 6
radio input "true"
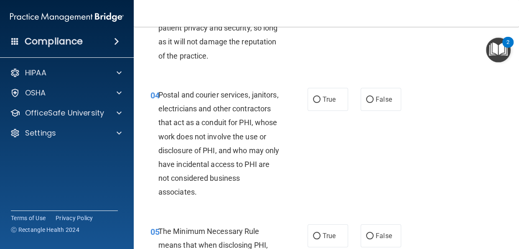
scroll to position [277, 0]
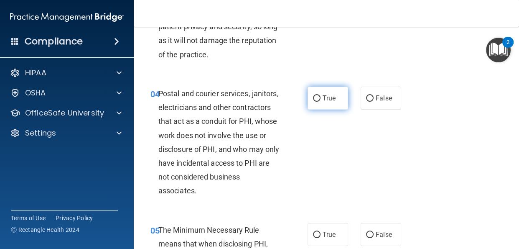
click at [320, 102] on input "True" at bounding box center [317, 98] width 8 height 6
radio input "true"
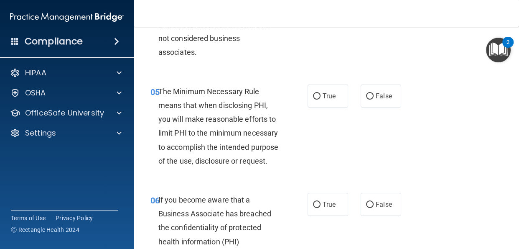
scroll to position [427, 0]
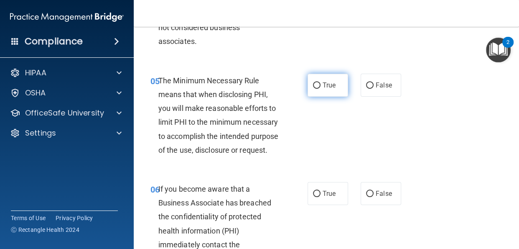
click at [318, 89] on input "True" at bounding box center [317, 85] width 8 height 6
radio input "true"
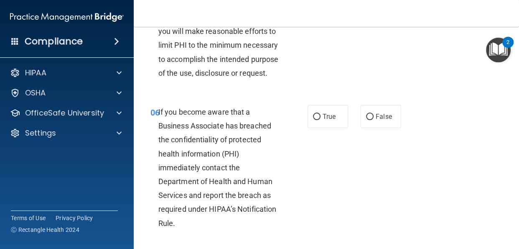
scroll to position [505, 0]
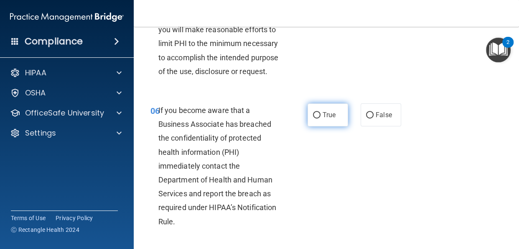
click at [319, 118] on input "True" at bounding box center [317, 115] width 8 height 6
radio input "true"
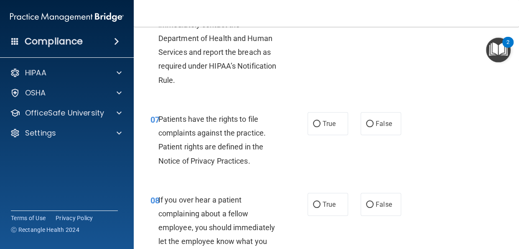
scroll to position [650, 0]
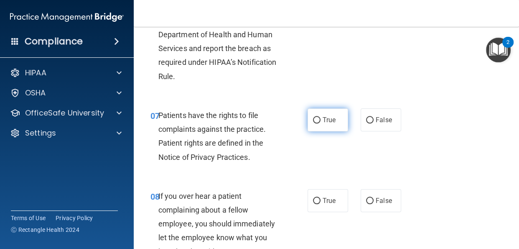
click at [319, 123] on input "True" at bounding box center [317, 120] width 8 height 6
radio input "true"
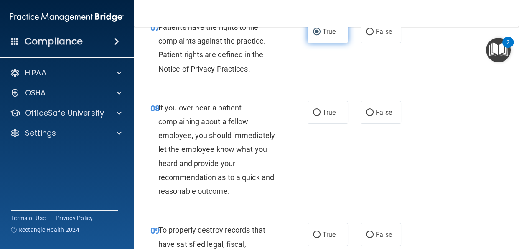
scroll to position [752, 0]
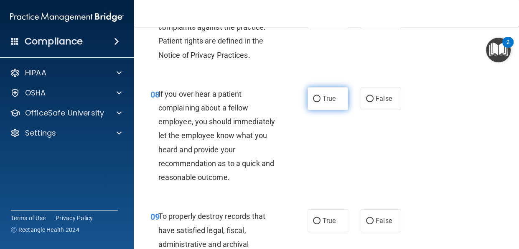
click at [319, 102] on input "True" at bounding box center [317, 99] width 8 height 6
radio input "true"
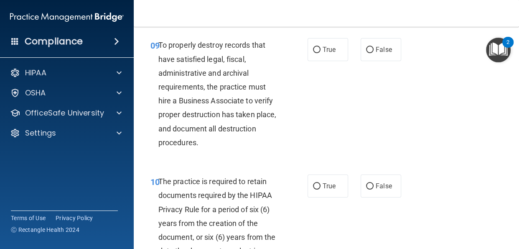
scroll to position [926, 0]
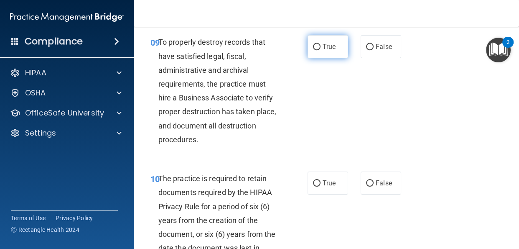
click at [320, 50] on input "True" at bounding box center [317, 47] width 8 height 6
radio input "true"
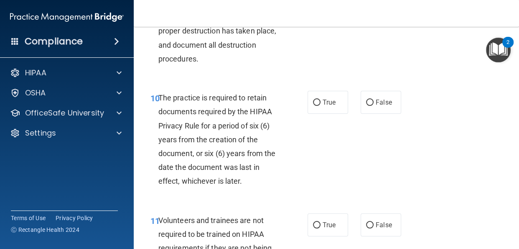
scroll to position [1008, 0]
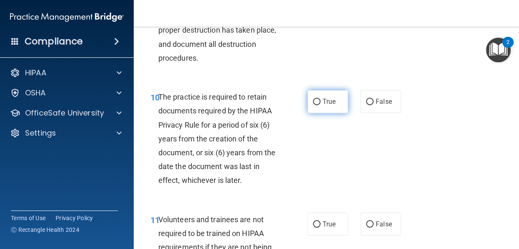
click at [318, 105] on input "True" at bounding box center [317, 102] width 8 height 6
radio input "true"
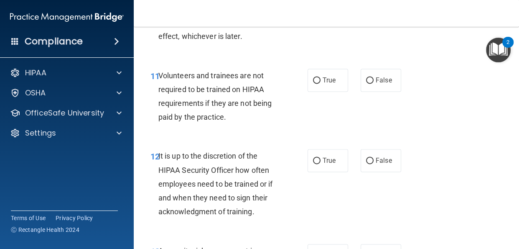
scroll to position [1152, 0]
click at [372, 83] on input "False" at bounding box center [370, 80] width 8 height 6
radio input "true"
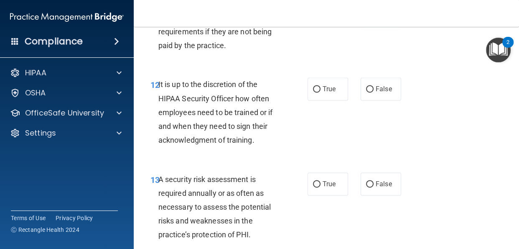
scroll to position [1230, 0]
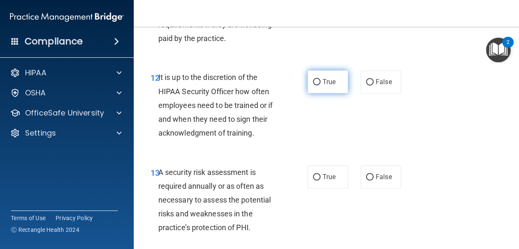
click at [319, 85] on input "True" at bounding box center [317, 82] width 8 height 6
radio input "true"
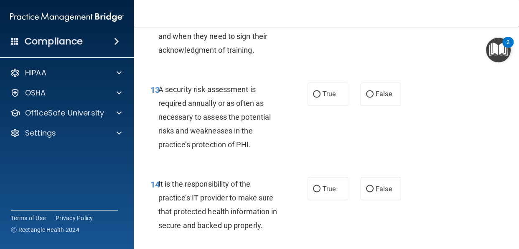
scroll to position [1316, 0]
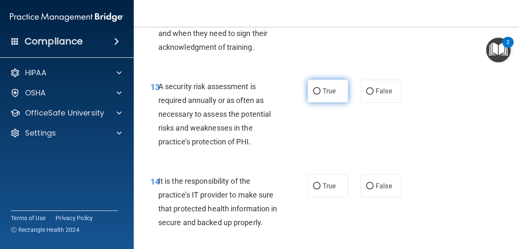
click at [318, 95] on input "True" at bounding box center [317, 91] width 8 height 6
radio input "true"
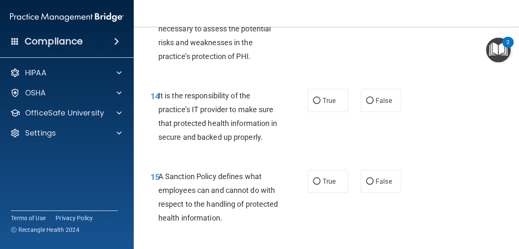
scroll to position [1403, 0]
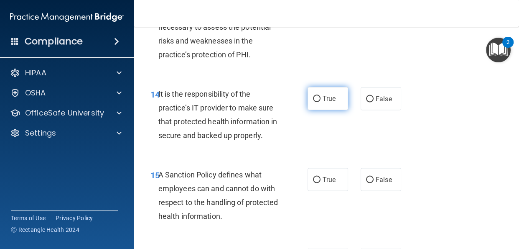
click at [320, 102] on input "True" at bounding box center [317, 99] width 8 height 6
radio input "true"
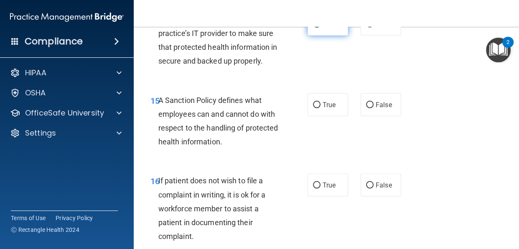
scroll to position [1485, 0]
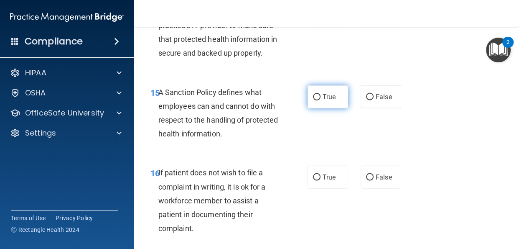
click at [318, 100] on input "True" at bounding box center [317, 97] width 8 height 6
radio input "true"
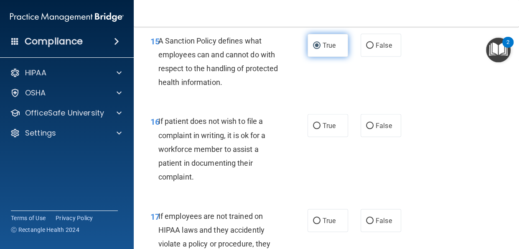
scroll to position [1538, 0]
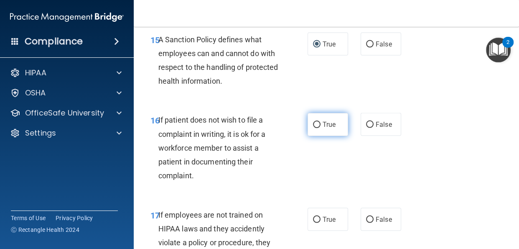
click at [319, 128] on input "True" at bounding box center [317, 125] width 8 height 6
radio input "true"
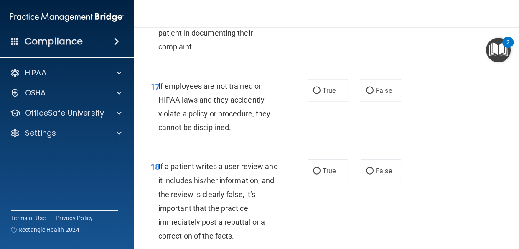
scroll to position [1668, 0]
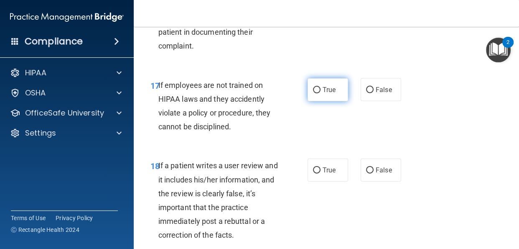
click at [320, 93] on input "True" at bounding box center [317, 90] width 8 height 6
radio input "true"
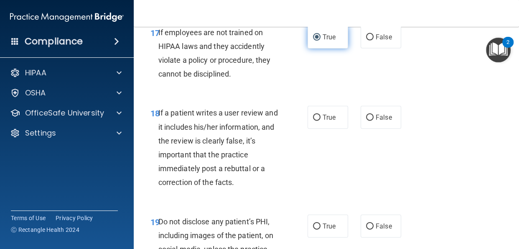
scroll to position [1736, 0]
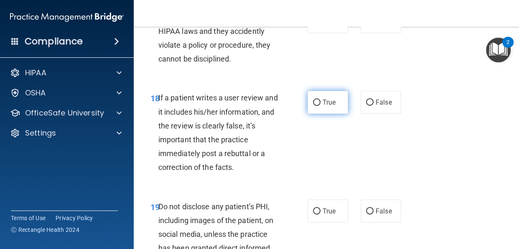
click at [319, 106] on input "True" at bounding box center [317, 103] width 8 height 6
radio input "true"
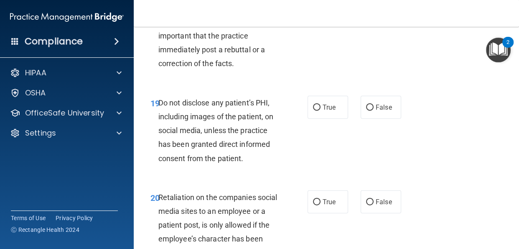
scroll to position [1843, 0]
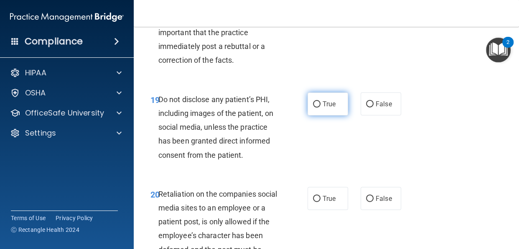
click at [318, 107] on input "True" at bounding box center [317, 104] width 8 height 6
radio input "true"
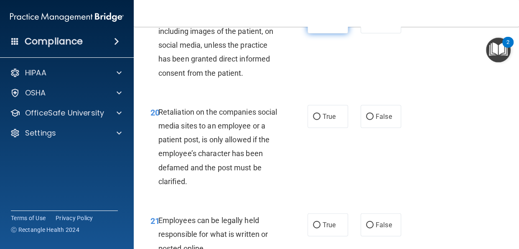
scroll to position [1936, 0]
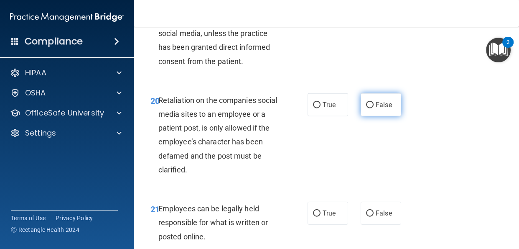
click at [369, 108] on input "False" at bounding box center [370, 105] width 8 height 6
radio input "true"
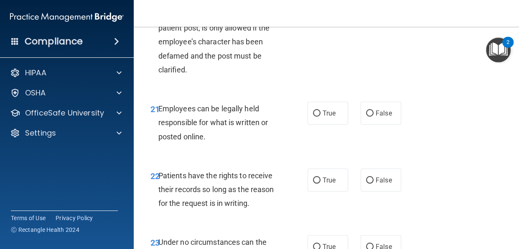
scroll to position [2037, 0]
click at [319, 116] on input "True" at bounding box center [317, 113] width 8 height 6
radio input "true"
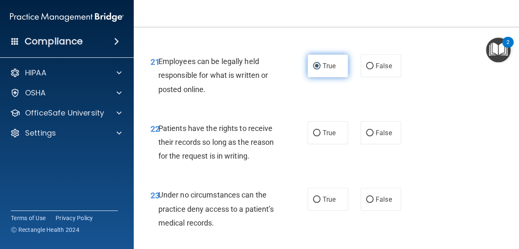
scroll to position [2087, 0]
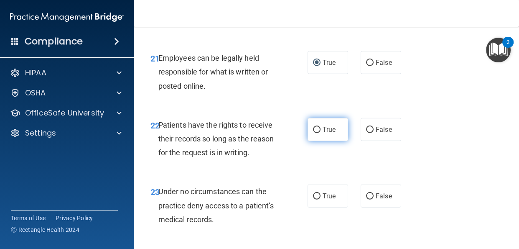
click at [318, 133] on input "True" at bounding box center [317, 130] width 8 height 6
radio input "true"
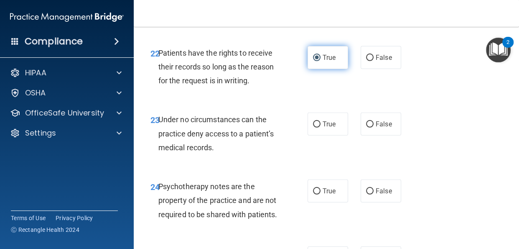
scroll to position [2160, 0]
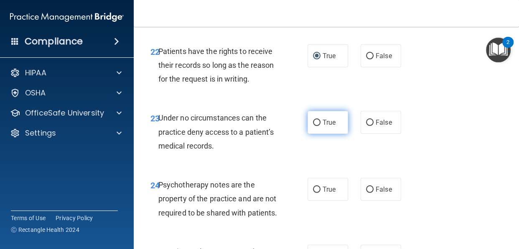
click at [316, 126] on input "True" at bounding box center [317, 123] width 8 height 6
radio input "true"
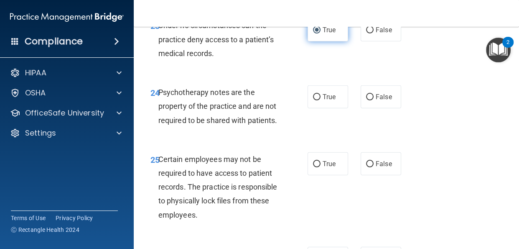
scroll to position [2260, 0]
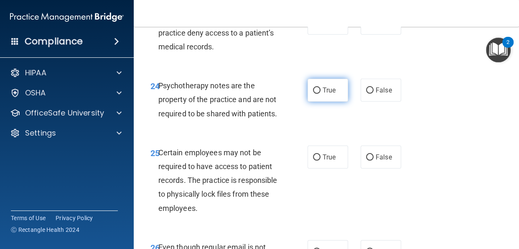
click at [317, 94] on input "True" at bounding box center [317, 90] width 8 height 6
radio input "true"
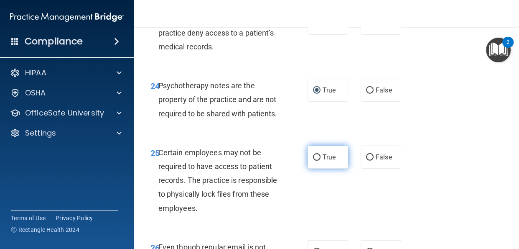
click at [317, 161] on input "True" at bounding box center [317, 157] width 8 height 6
radio input "true"
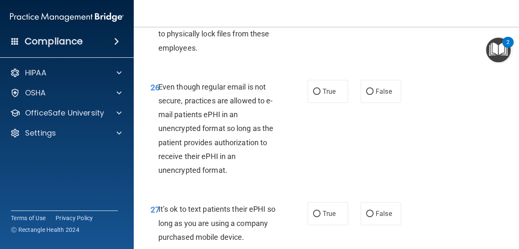
scroll to position [2435, 0]
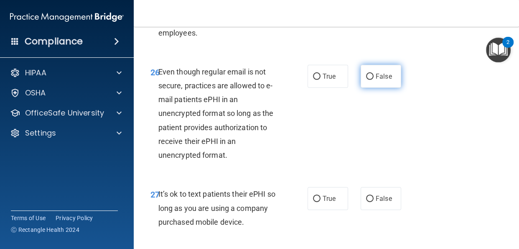
click at [367, 80] on input "False" at bounding box center [370, 77] width 8 height 6
radio input "true"
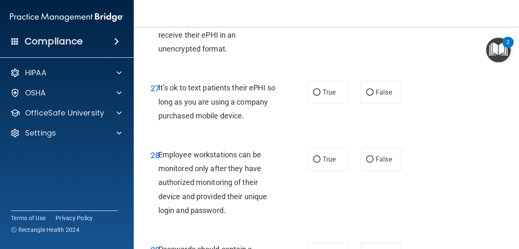
scroll to position [2544, 0]
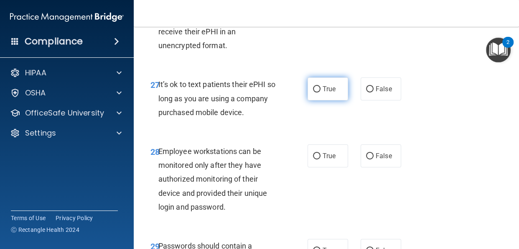
click at [315, 92] on input "True" at bounding box center [317, 89] width 8 height 6
radio input "true"
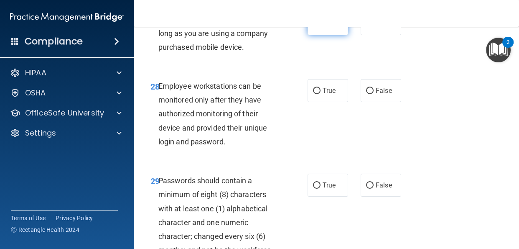
scroll to position [2610, 0]
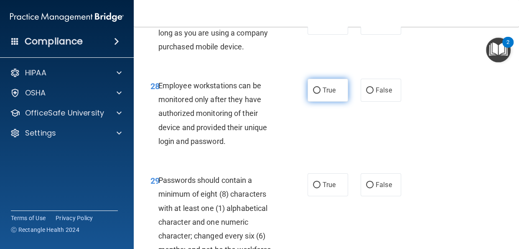
click at [319, 94] on input "True" at bounding box center [317, 90] width 8 height 6
radio input "true"
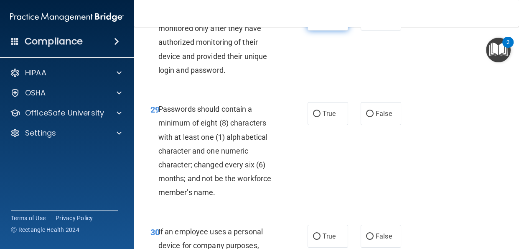
scroll to position [2685, 0]
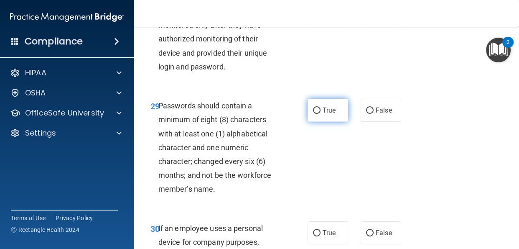
click at [315, 114] on input "True" at bounding box center [317, 110] width 8 height 6
radio input "true"
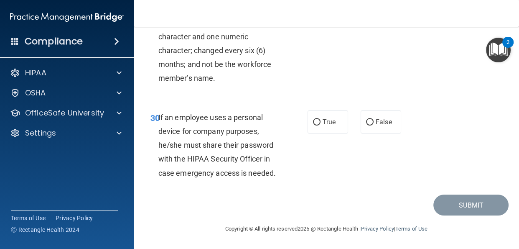
scroll to position [2805, 0]
click at [318, 125] on input "True" at bounding box center [317, 122] width 8 height 6
radio input "true"
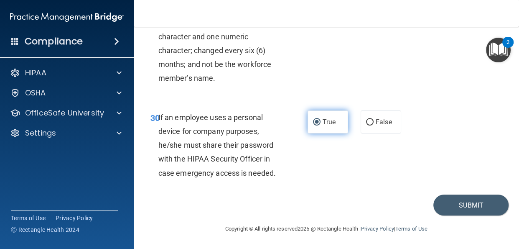
scroll to position [2823, 0]
click at [463, 207] on button "Submit" at bounding box center [471, 204] width 75 height 21
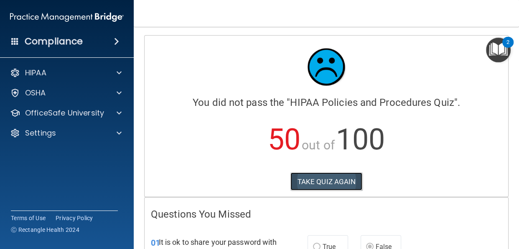
click at [350, 185] on button "TAKE QUIZ AGAIN" at bounding box center [327, 181] width 72 height 18
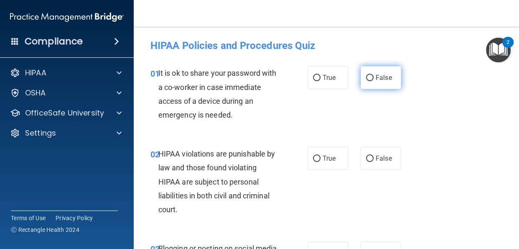
click at [370, 75] on input "False" at bounding box center [370, 78] width 8 height 6
radio input "true"
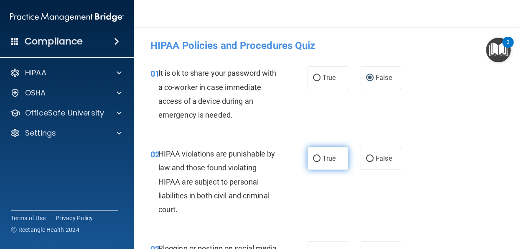
click at [318, 159] on input "True" at bounding box center [317, 159] width 8 height 6
radio input "true"
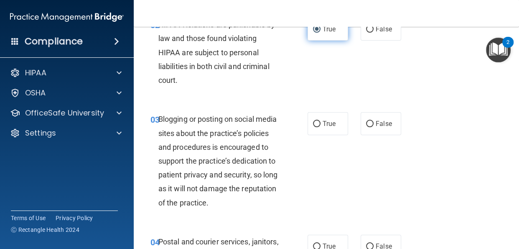
scroll to position [130, 0]
click at [371, 122] on input "False" at bounding box center [370, 123] width 8 height 6
radio input "true"
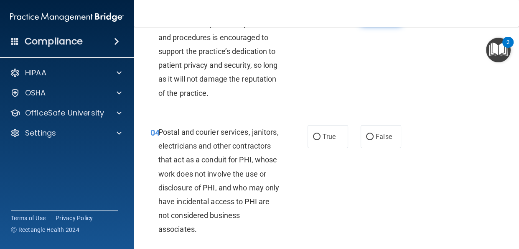
scroll to position [239, 0]
click at [319, 140] on input "True" at bounding box center [317, 136] width 8 height 6
radio input "true"
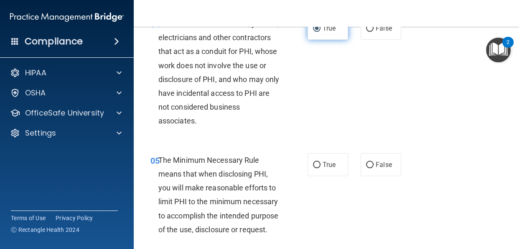
scroll to position [349, 0]
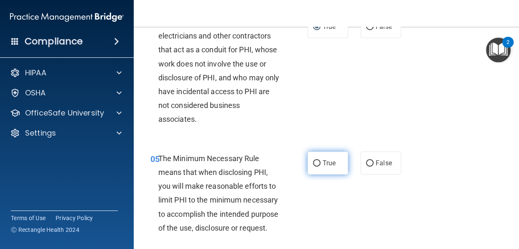
click at [318, 166] on input "True" at bounding box center [317, 163] width 8 height 6
radio input "true"
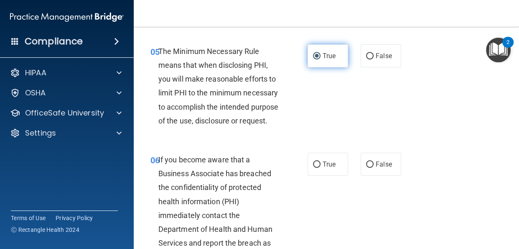
scroll to position [460, 0]
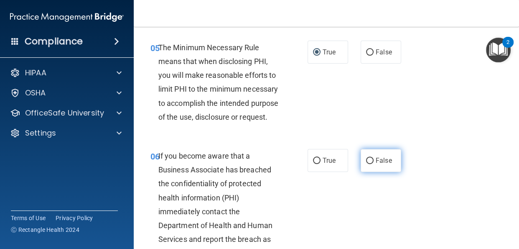
click at [368, 164] on input "False" at bounding box center [370, 161] width 8 height 6
radio input "true"
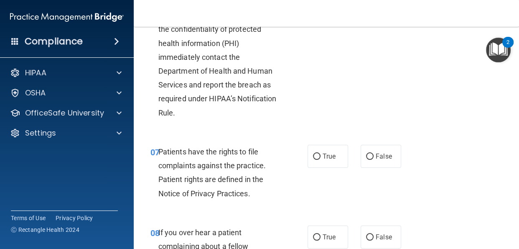
scroll to position [615, 0]
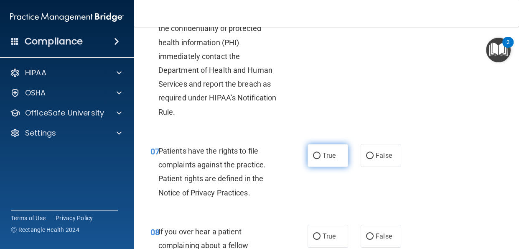
click at [318, 159] on input "True" at bounding box center [317, 156] width 8 height 6
radio input "true"
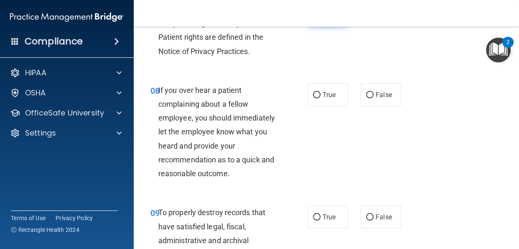
scroll to position [757, 0]
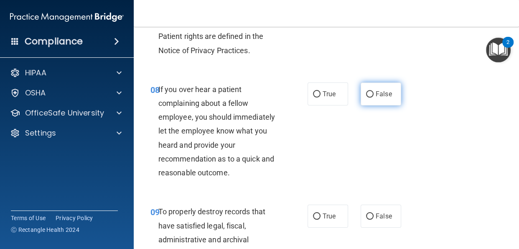
click at [368, 97] on input "False" at bounding box center [370, 94] width 8 height 6
radio input "true"
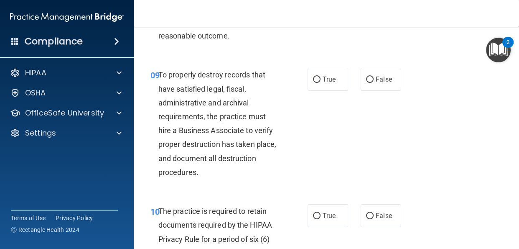
scroll to position [896, 0]
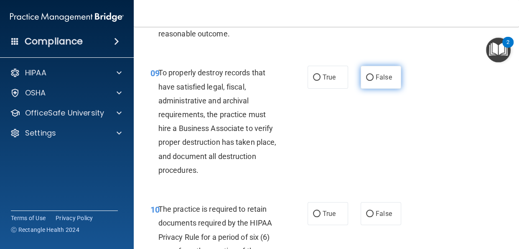
click at [372, 81] on input "False" at bounding box center [370, 77] width 8 height 6
radio input "true"
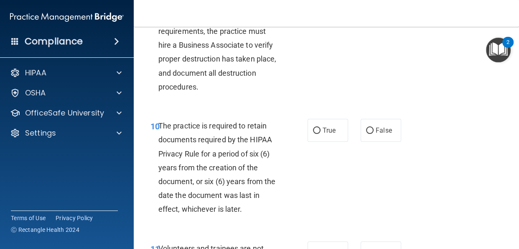
scroll to position [979, 0]
click at [318, 133] on input "True" at bounding box center [317, 130] width 8 height 6
radio input "true"
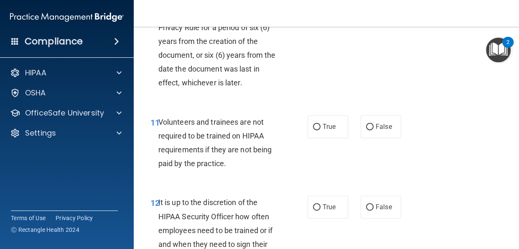
scroll to position [1108, 0]
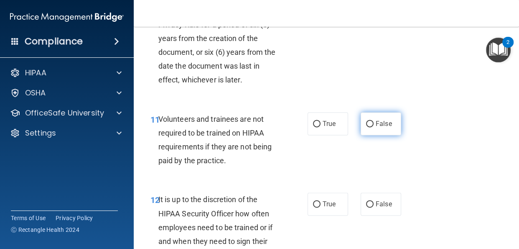
click at [373, 127] on input "False" at bounding box center [370, 124] width 8 height 6
radio input "true"
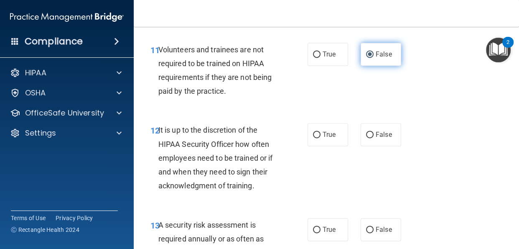
scroll to position [1178, 0]
click at [368, 138] on input "False" at bounding box center [370, 134] width 8 height 6
radio input "true"
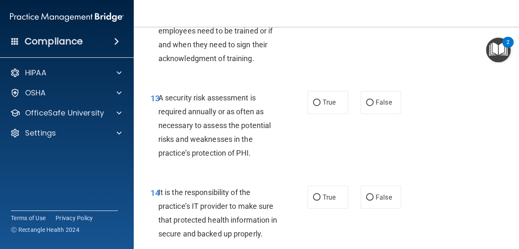
scroll to position [1306, 0]
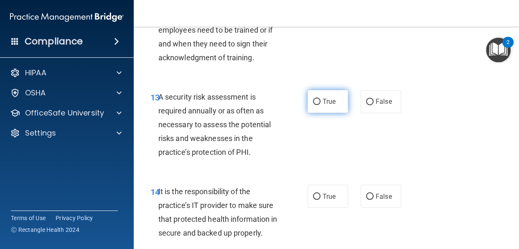
click at [318, 105] on input "True" at bounding box center [317, 102] width 8 height 6
radio input "true"
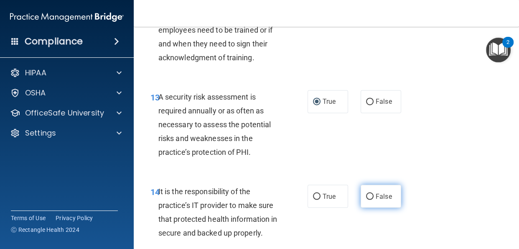
click at [373, 199] on input "False" at bounding box center [370, 196] width 8 height 6
radio input "true"
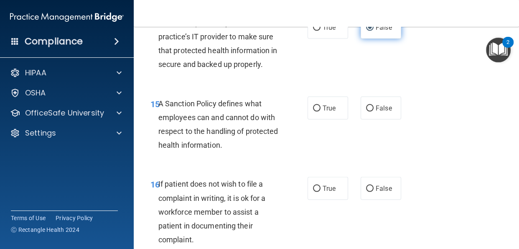
scroll to position [1475, 0]
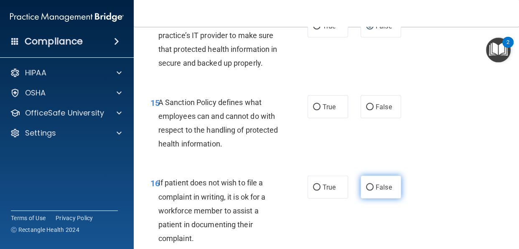
click at [371, 191] on input "False" at bounding box center [370, 187] width 8 height 6
radio input "true"
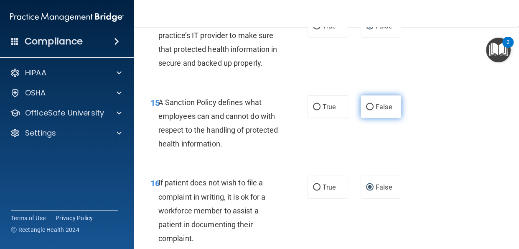
click at [373, 110] on input "False" at bounding box center [370, 107] width 8 height 6
radio input "true"
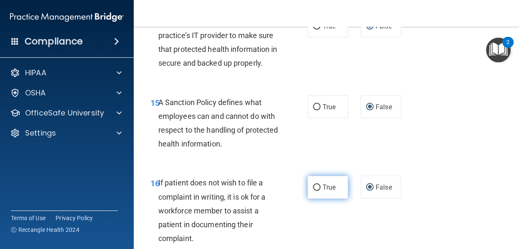
click at [320, 191] on input "True" at bounding box center [317, 187] width 8 height 6
radio input "true"
radio input "false"
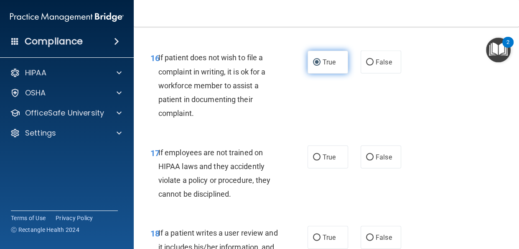
scroll to position [1602, 0]
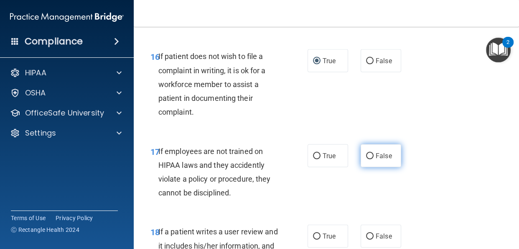
click at [372, 159] on input "False" at bounding box center [370, 156] width 8 height 6
radio input "true"
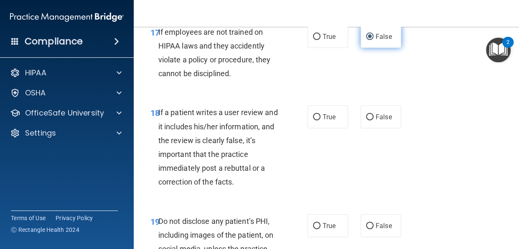
scroll to position [1723, 0]
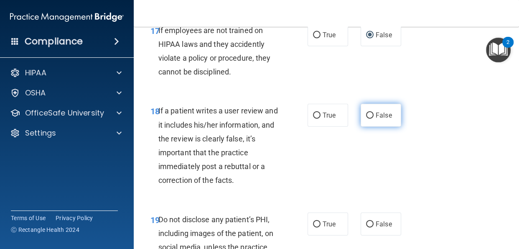
click at [372, 119] on input "False" at bounding box center [370, 115] width 8 height 6
radio input "true"
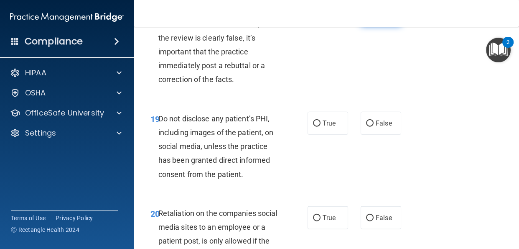
scroll to position [1827, 0]
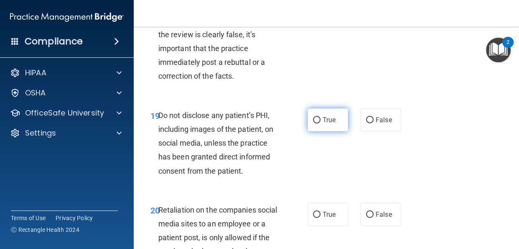
click at [318, 123] on input "True" at bounding box center [317, 120] width 8 height 6
radio input "true"
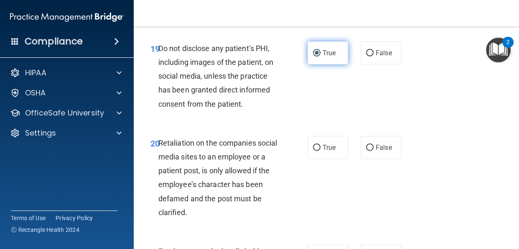
scroll to position [1894, 0]
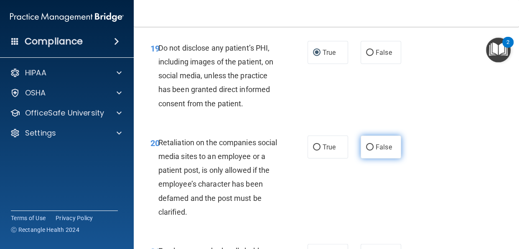
click at [372, 151] on input "False" at bounding box center [370, 147] width 8 height 6
radio input "true"
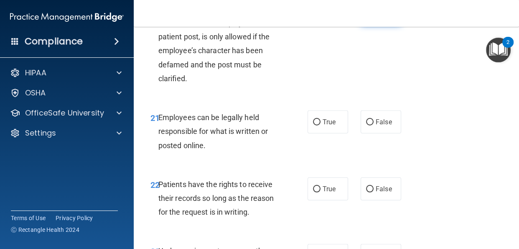
scroll to position [2028, 0]
click at [320, 125] on input "True" at bounding box center [317, 122] width 8 height 6
radio input "true"
click at [371, 192] on input "False" at bounding box center [370, 189] width 8 height 6
radio input "true"
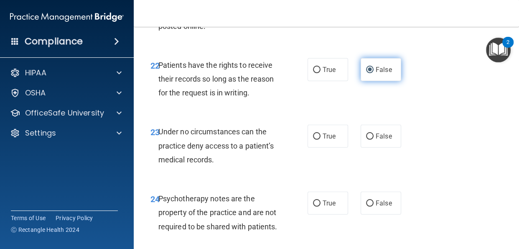
scroll to position [2149, 0]
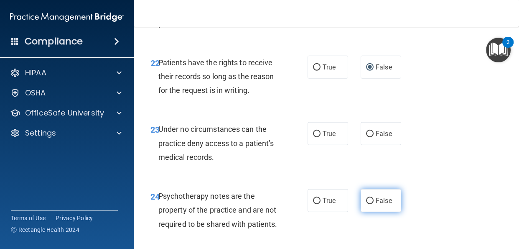
click at [373, 212] on label "False" at bounding box center [381, 200] width 41 height 23
click at [373, 204] on input "False" at bounding box center [370, 201] width 8 height 6
radio input "true"
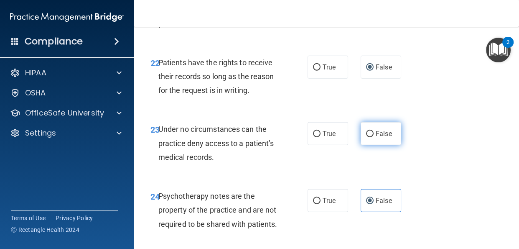
click at [373, 137] on input "False" at bounding box center [370, 134] width 8 height 6
radio input "true"
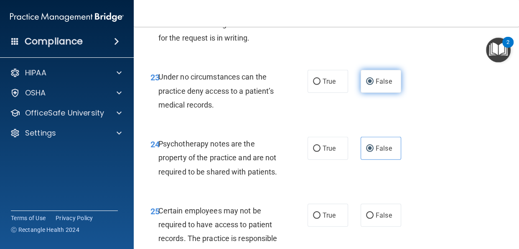
scroll to position [2207, 0]
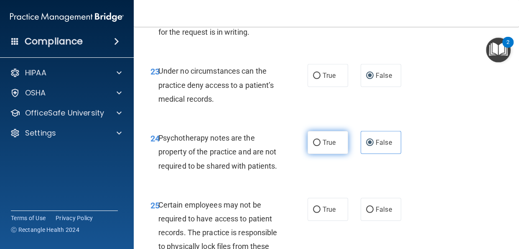
click at [319, 146] on input "True" at bounding box center [317, 143] width 8 height 6
radio input "true"
radio input "false"
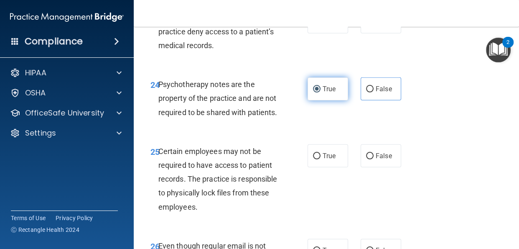
scroll to position [2261, 0]
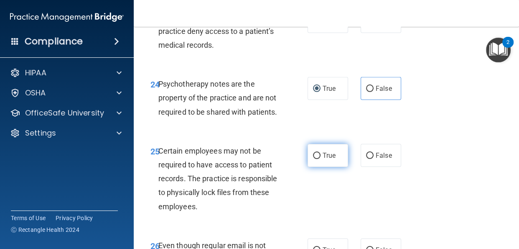
click at [320, 159] on input "True" at bounding box center [317, 156] width 8 height 6
radio input "true"
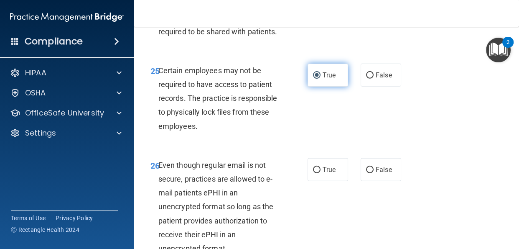
scroll to position [2346, 0]
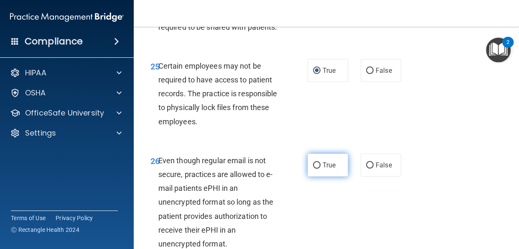
click at [319, 169] on input "True" at bounding box center [317, 165] width 8 height 6
radio input "true"
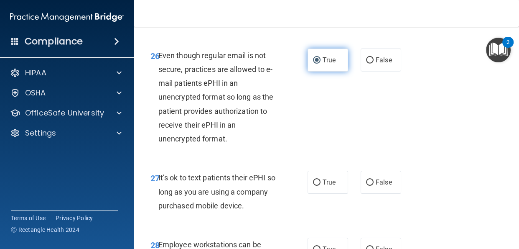
scroll to position [2452, 0]
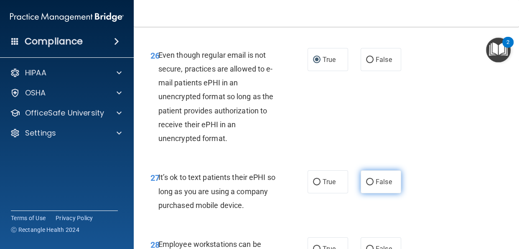
click at [372, 185] on input "False" at bounding box center [370, 182] width 8 height 6
radio input "true"
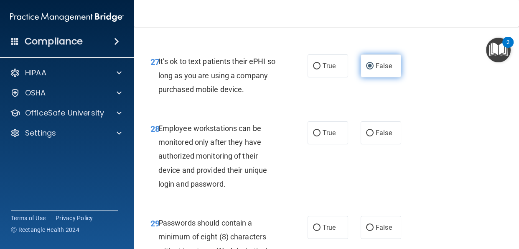
scroll to position [2576, 0]
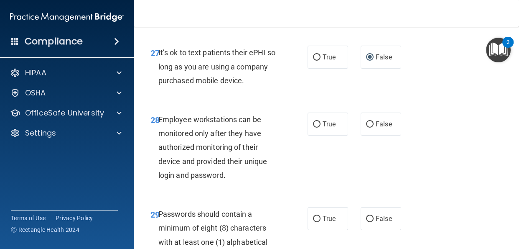
click at [417, 197] on div "28 Employee workstations can be monitored only after they have authorized monit…" at bounding box center [326, 149] width 365 height 95
click at [371, 128] on input "False" at bounding box center [370, 124] width 8 height 6
radio input "true"
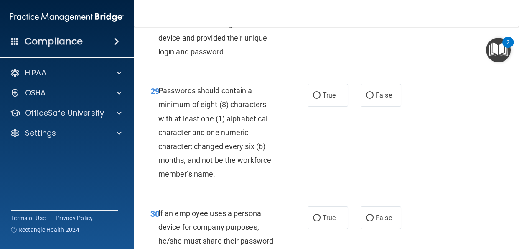
scroll to position [2700, 0]
click at [319, 98] on input "True" at bounding box center [317, 95] width 8 height 6
radio input "true"
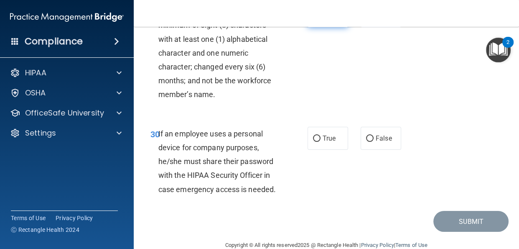
scroll to position [2788, 0]
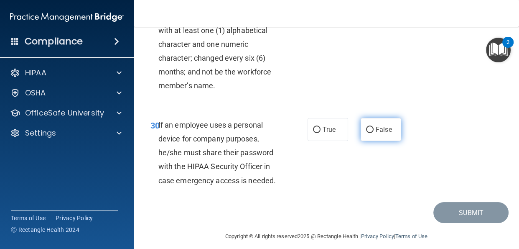
click at [372, 133] on input "False" at bounding box center [370, 130] width 8 height 6
radio input "true"
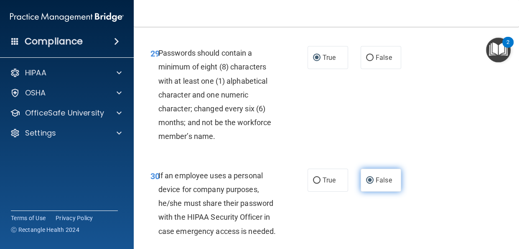
scroll to position [2823, 0]
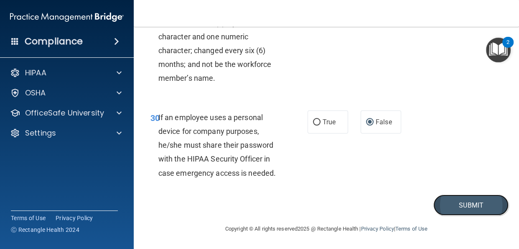
click at [465, 207] on button "Submit" at bounding box center [471, 204] width 75 height 21
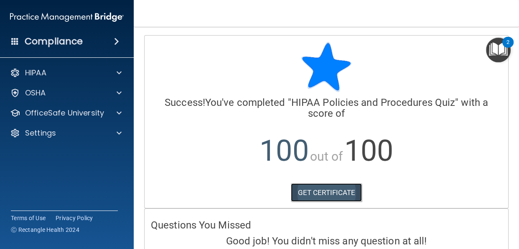
click at [340, 194] on link "GET CERTIFICATE" at bounding box center [327, 192] width 72 height 18
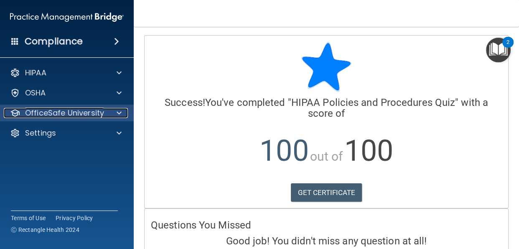
click at [117, 115] on span at bounding box center [119, 113] width 5 height 10
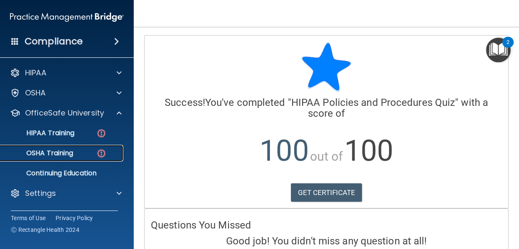
click at [99, 155] on img at bounding box center [101, 153] width 10 height 10
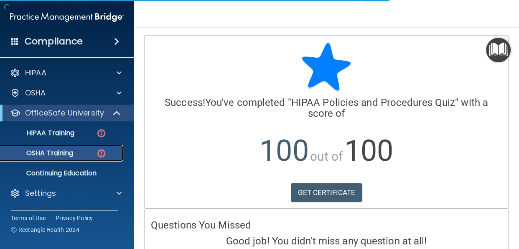
click at [67, 159] on link "OSHA Training" at bounding box center [58, 153] width 132 height 17
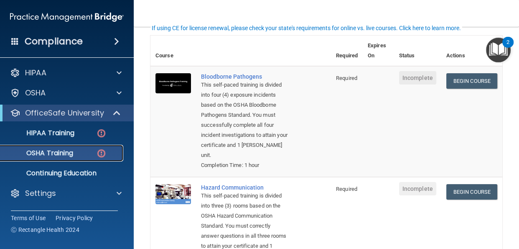
scroll to position [61, 0]
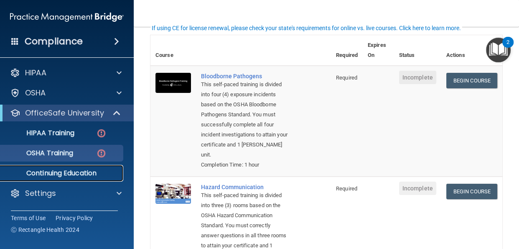
click at [87, 177] on link "Continuing Education" at bounding box center [58, 173] width 132 height 17
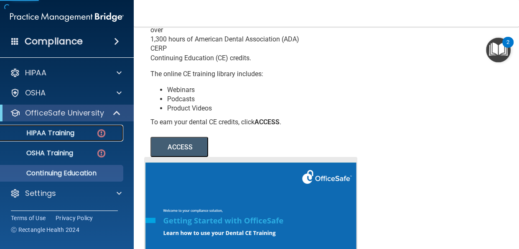
click at [64, 135] on p "HIPAA Training" at bounding box center [39, 133] width 69 height 8
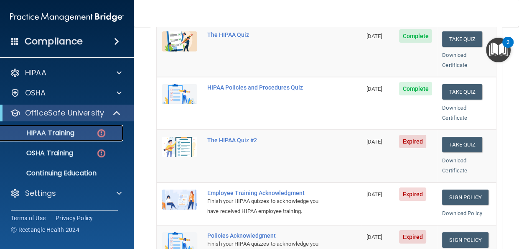
scroll to position [148, 0]
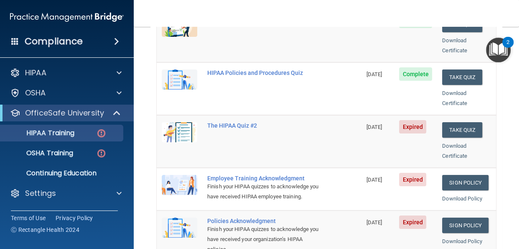
click at [512, 134] on main "Back Choose one path to get your HIPAA Certification ✓ HIPAA Officer Training ✓…" at bounding box center [327, 138] width 386 height 222
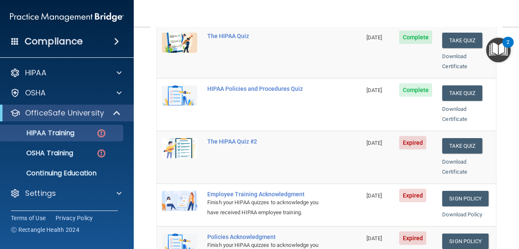
scroll to position [132, 0]
